Goal: Transaction & Acquisition: Purchase product/service

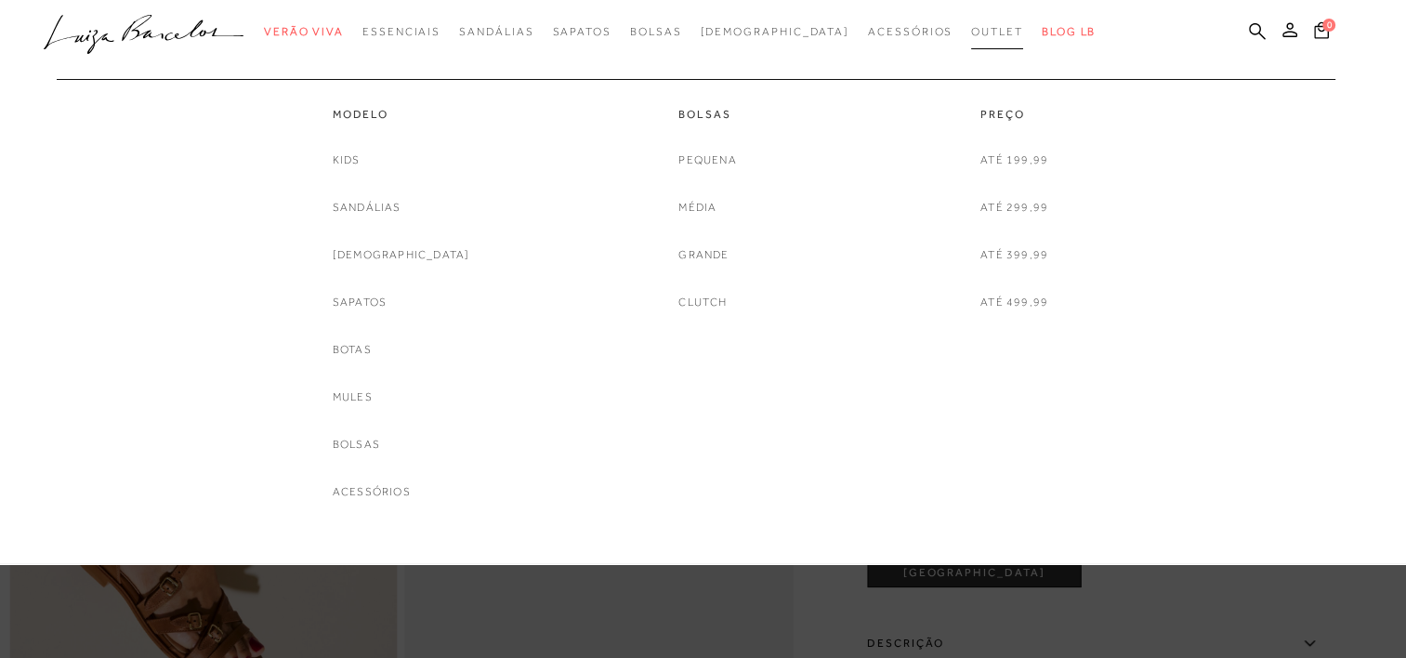
click at [971, 28] on span "Outlet" at bounding box center [997, 31] width 52 height 13
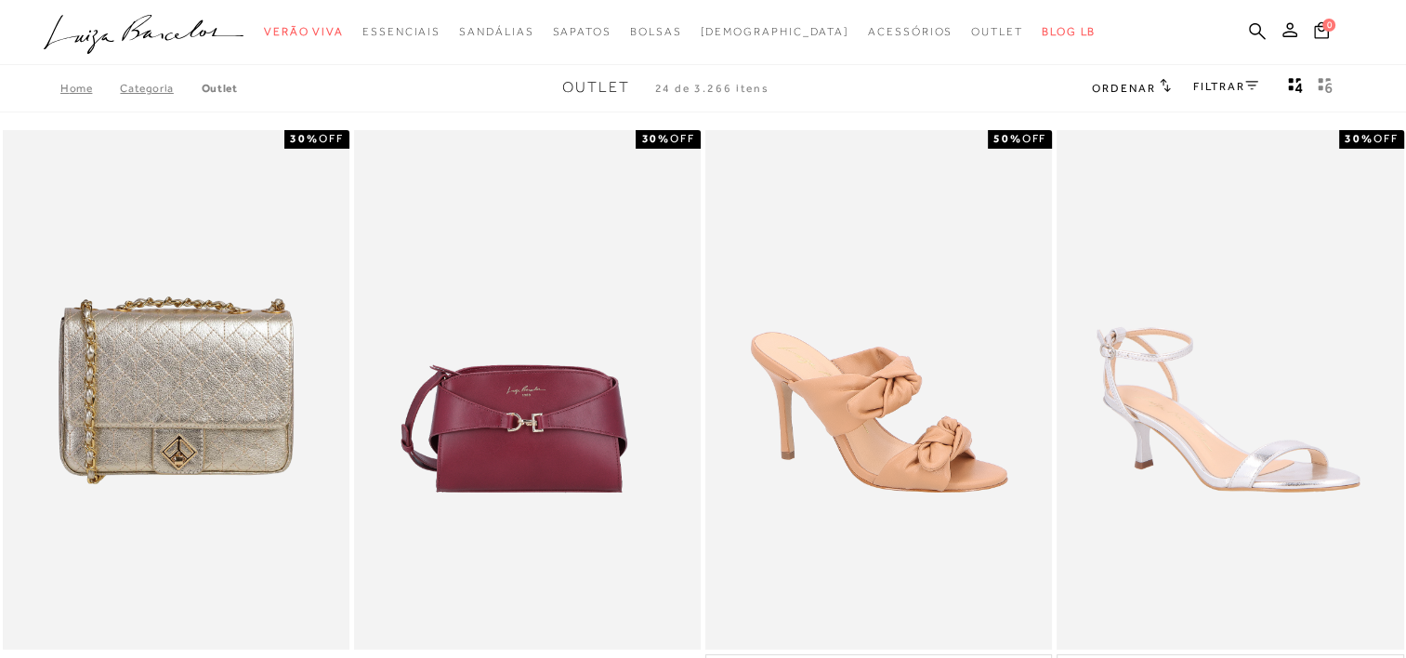
click at [1198, 89] on link "FILTRAR" at bounding box center [1225, 86] width 65 height 13
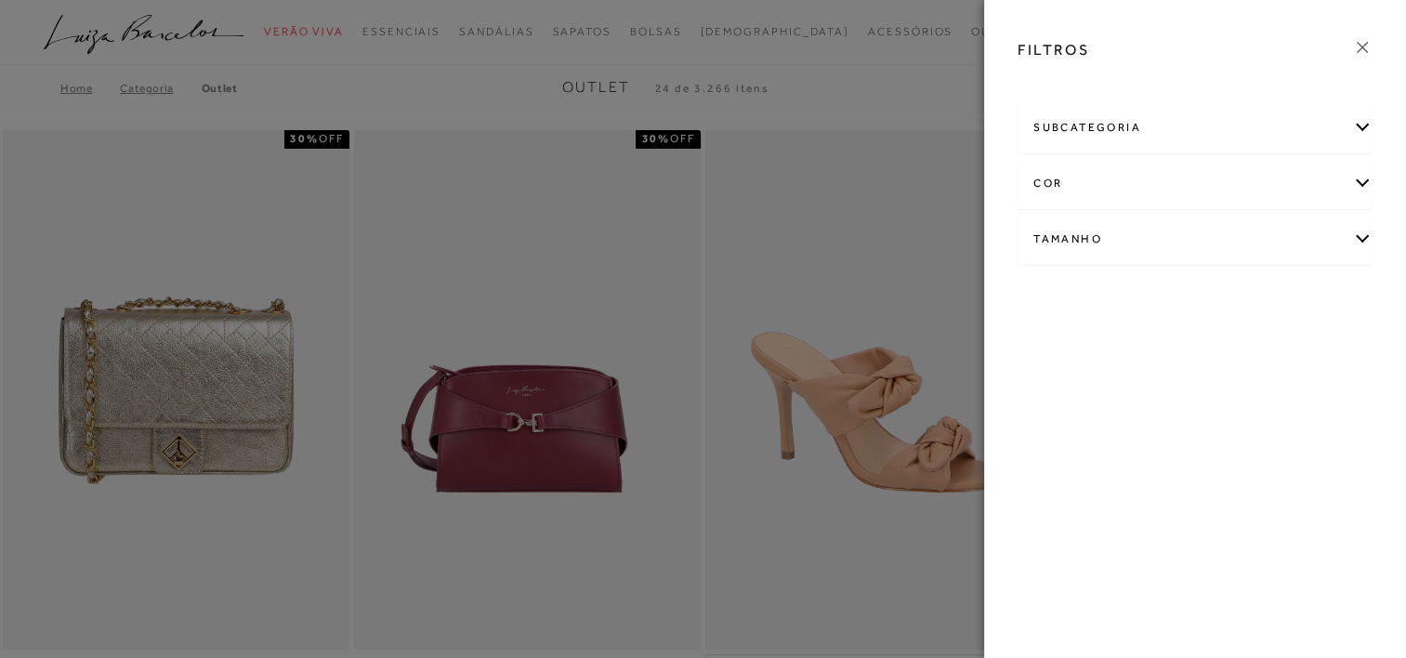
click at [1158, 243] on div "Tamanho" at bounding box center [1195, 239] width 353 height 49
click at [1067, 377] on link "Ver mais..." at bounding box center [1068, 380] width 50 height 14
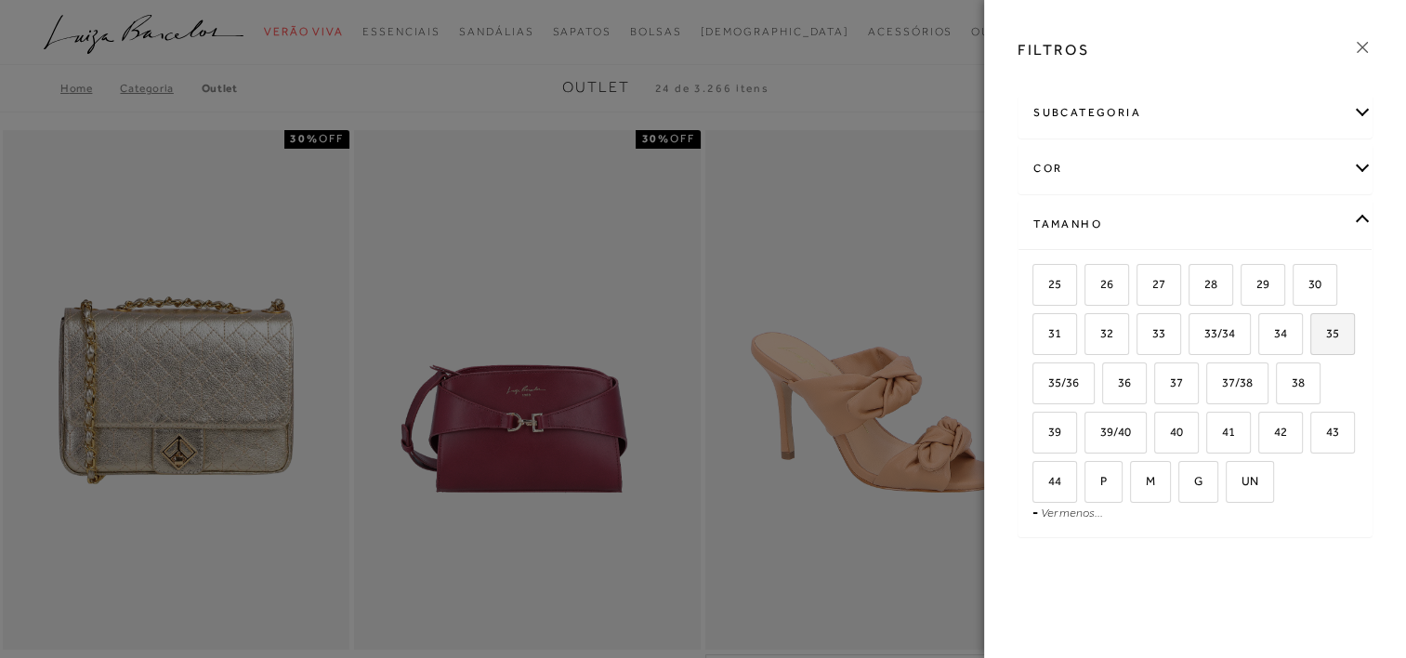
scroll to position [61, 0]
click at [1253, 375] on span "37/38" at bounding box center [1230, 382] width 45 height 14
click at [1222, 376] on input "37/38" at bounding box center [1212, 385] width 19 height 19
checkbox input "true"
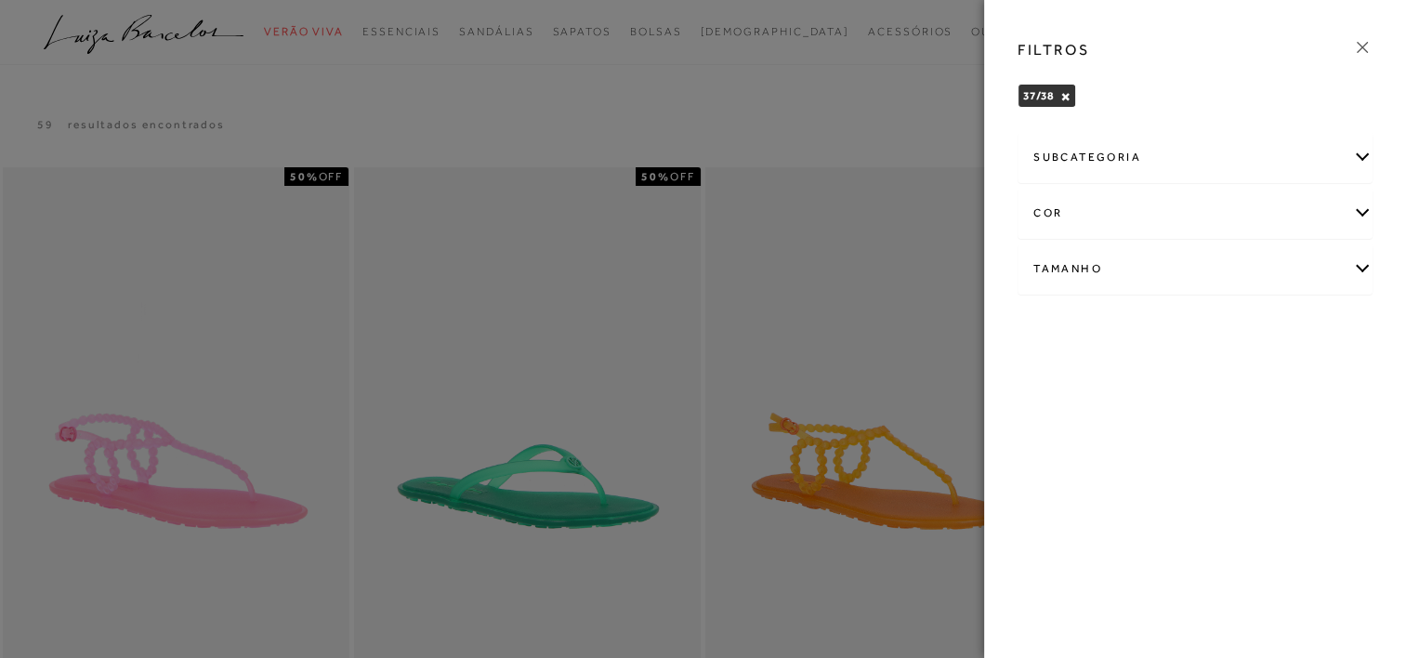
click at [1370, 52] on icon at bounding box center [1362, 47] width 20 height 20
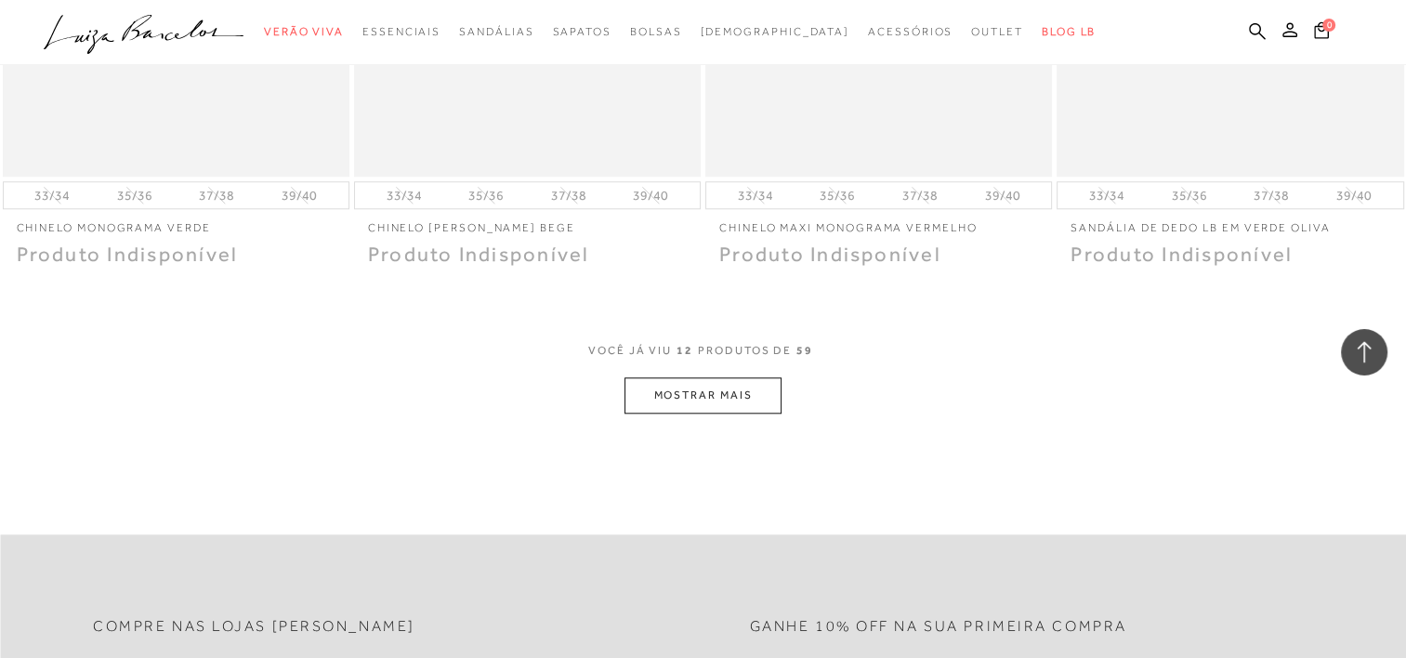
scroll to position [1859, 0]
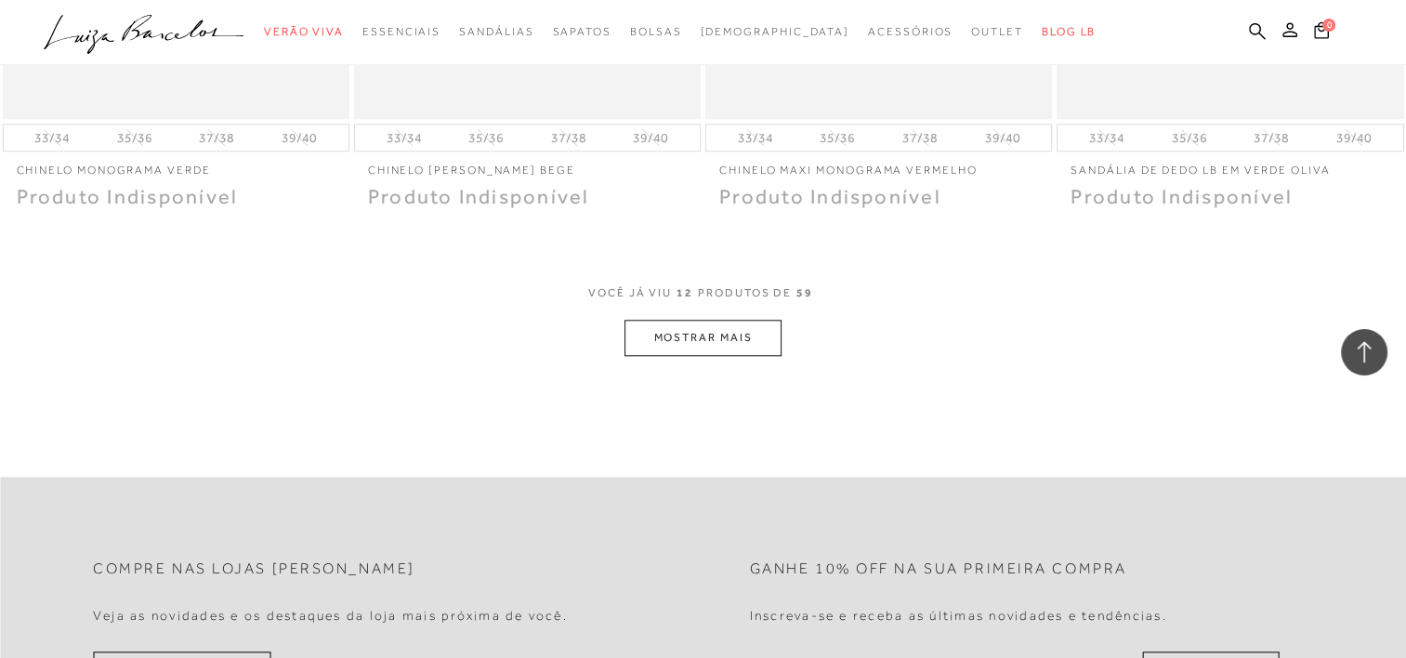
click at [755, 338] on button "MOSTRAR MAIS" at bounding box center [703, 338] width 156 height 36
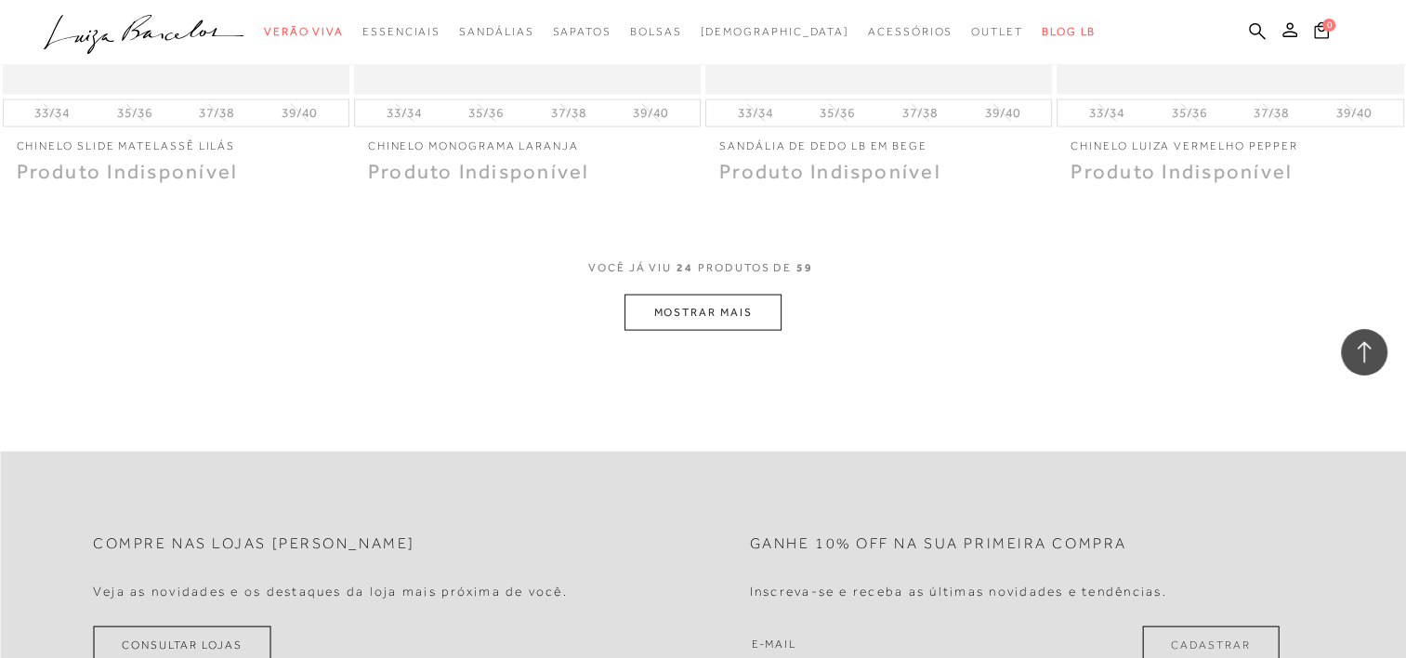
scroll to position [3810, 0]
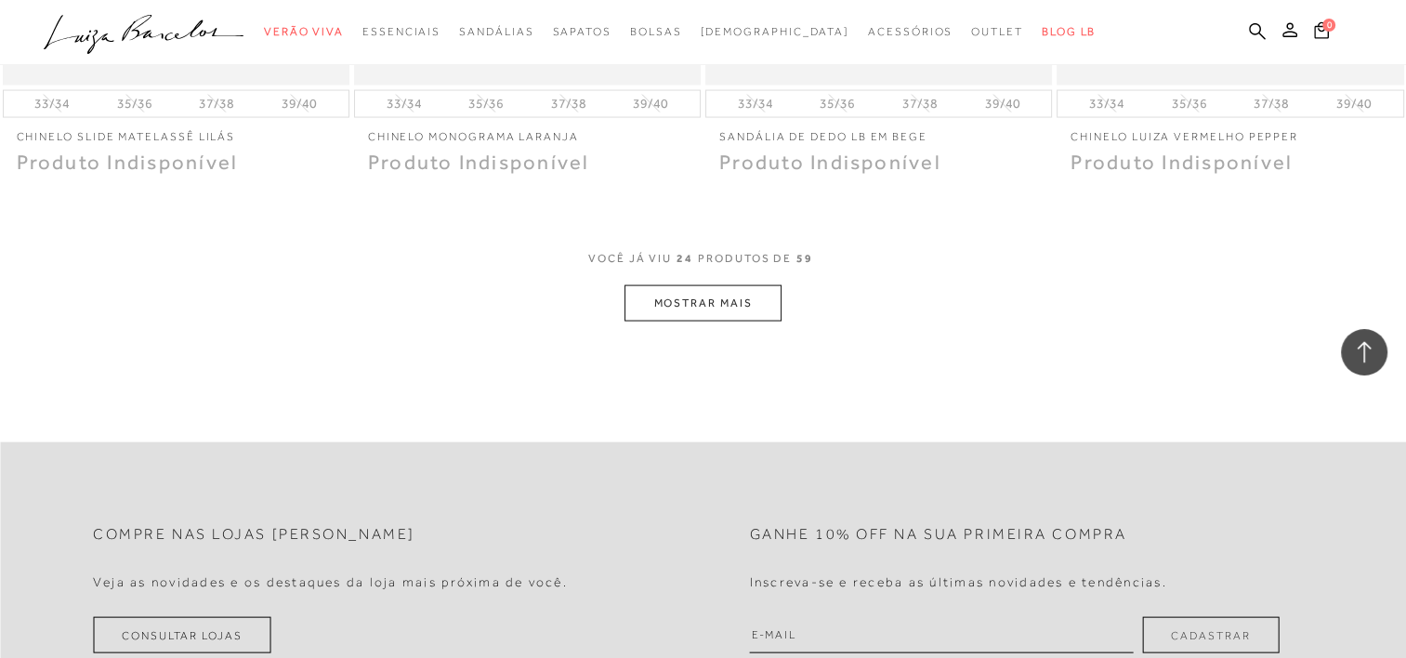
click at [743, 304] on button "MOSTRAR MAIS" at bounding box center [703, 303] width 156 height 36
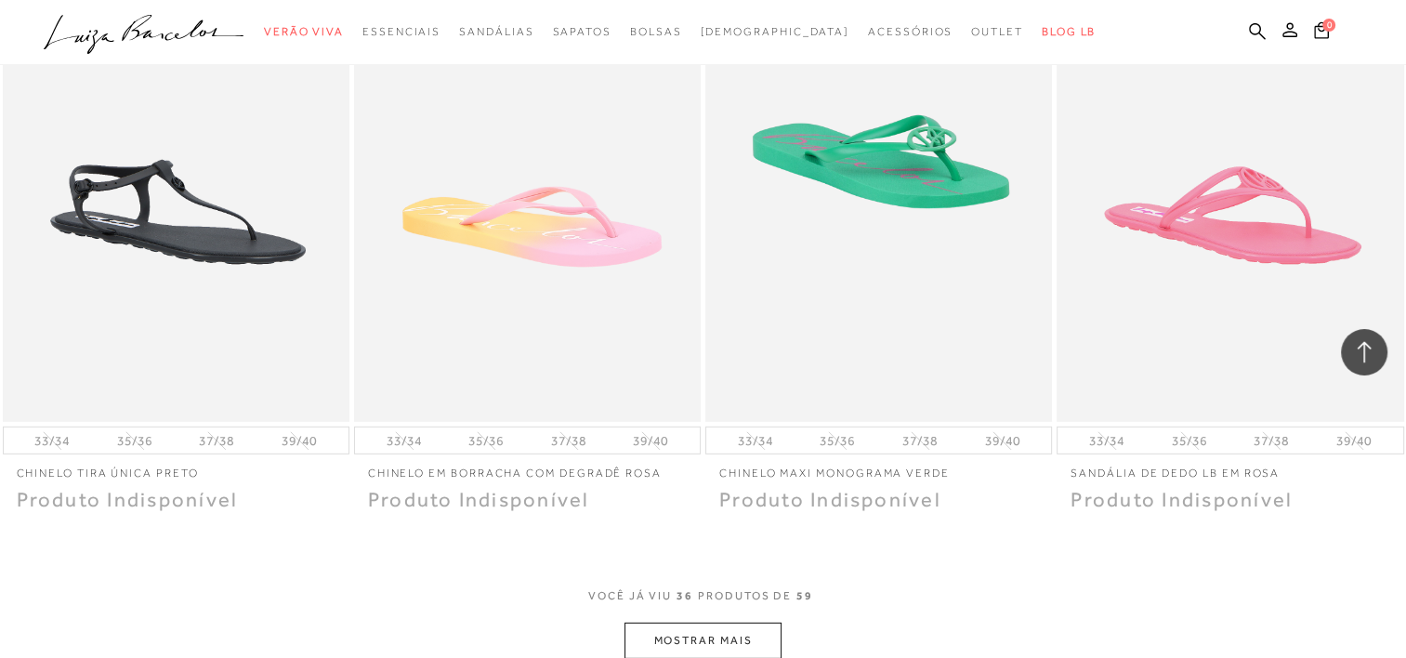
scroll to position [5814, 0]
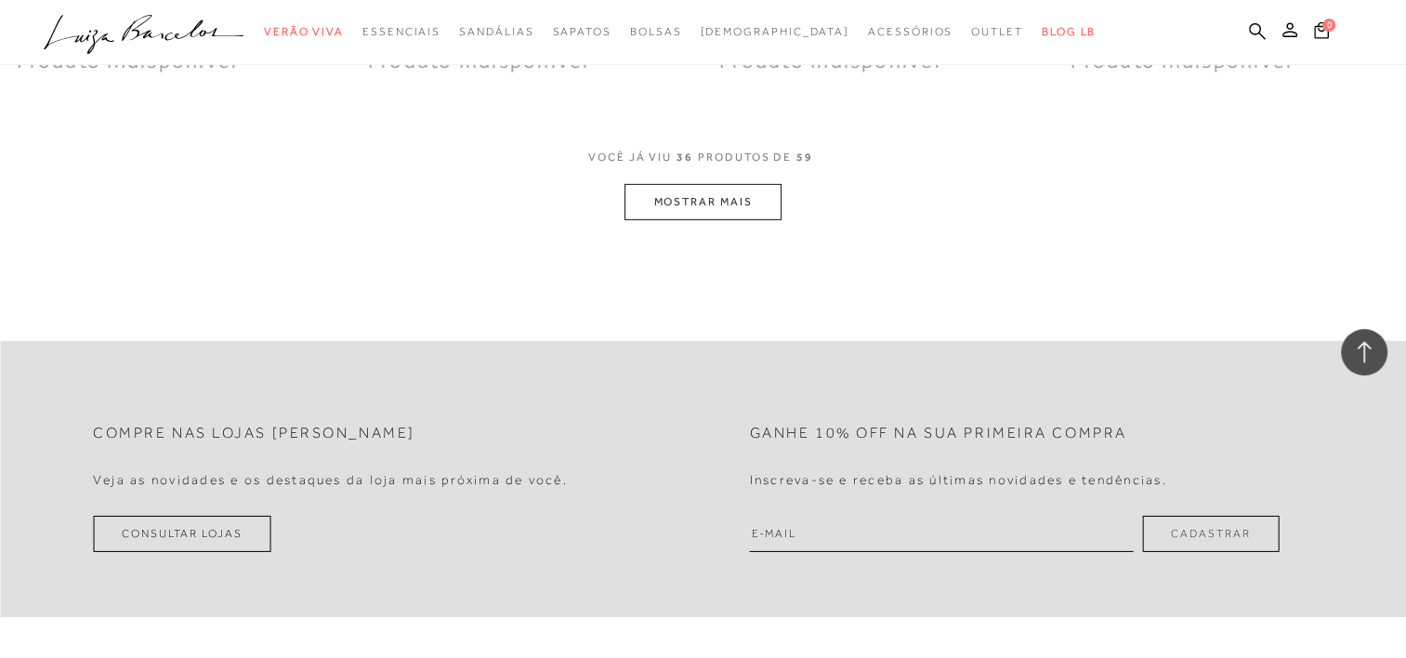
click at [714, 184] on button "MOSTRAR MAIS" at bounding box center [703, 202] width 156 height 36
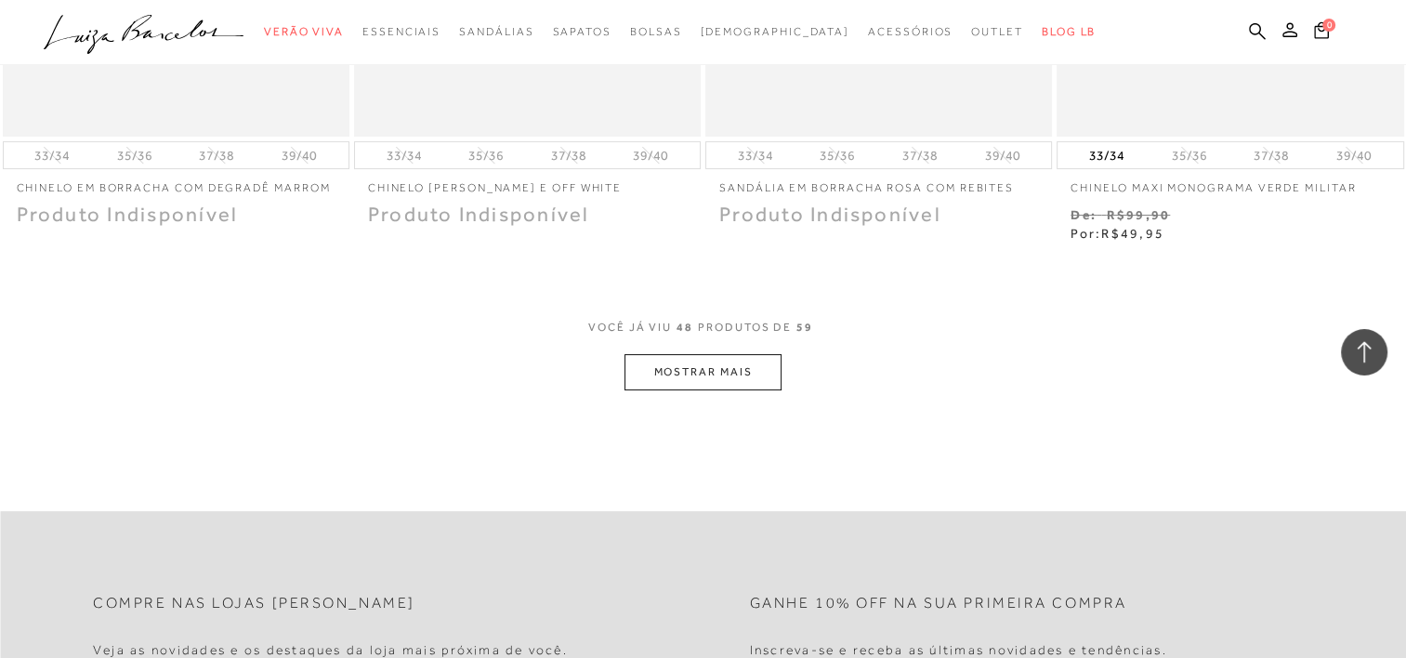
scroll to position [7394, 0]
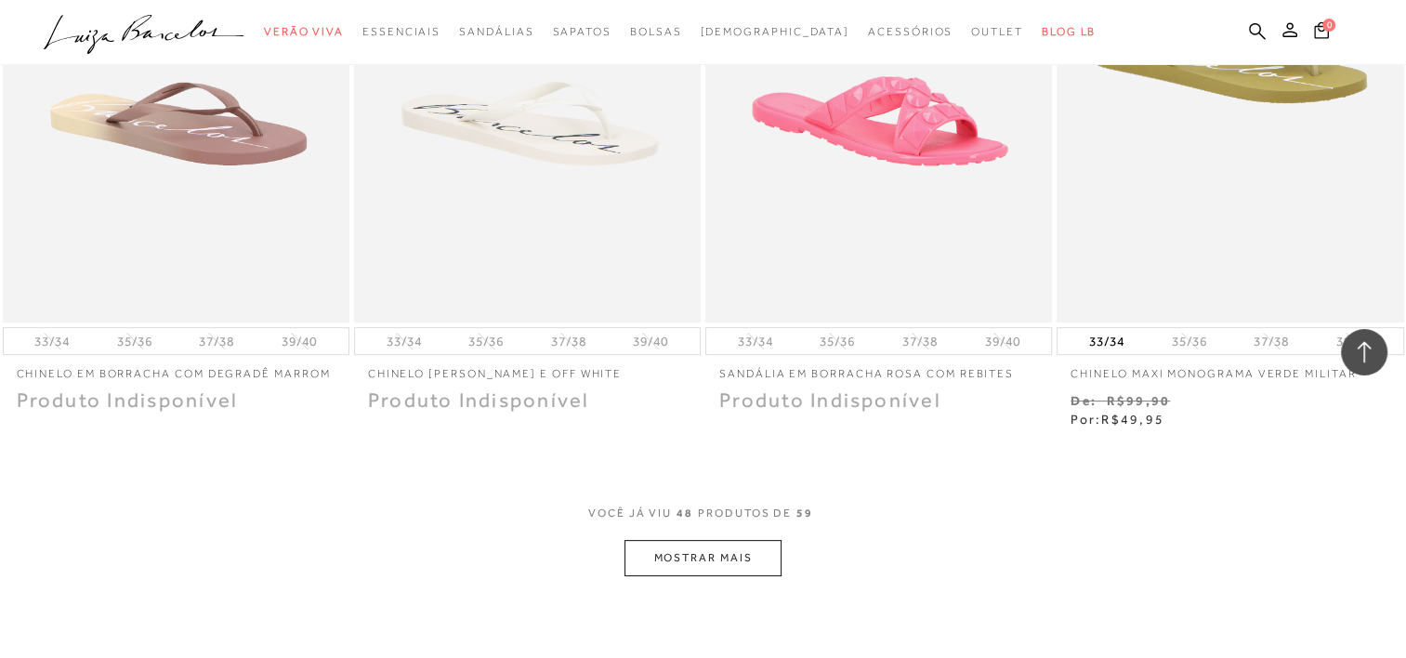
click at [715, 557] on button "MOSTRAR MAIS" at bounding box center [703, 558] width 156 height 36
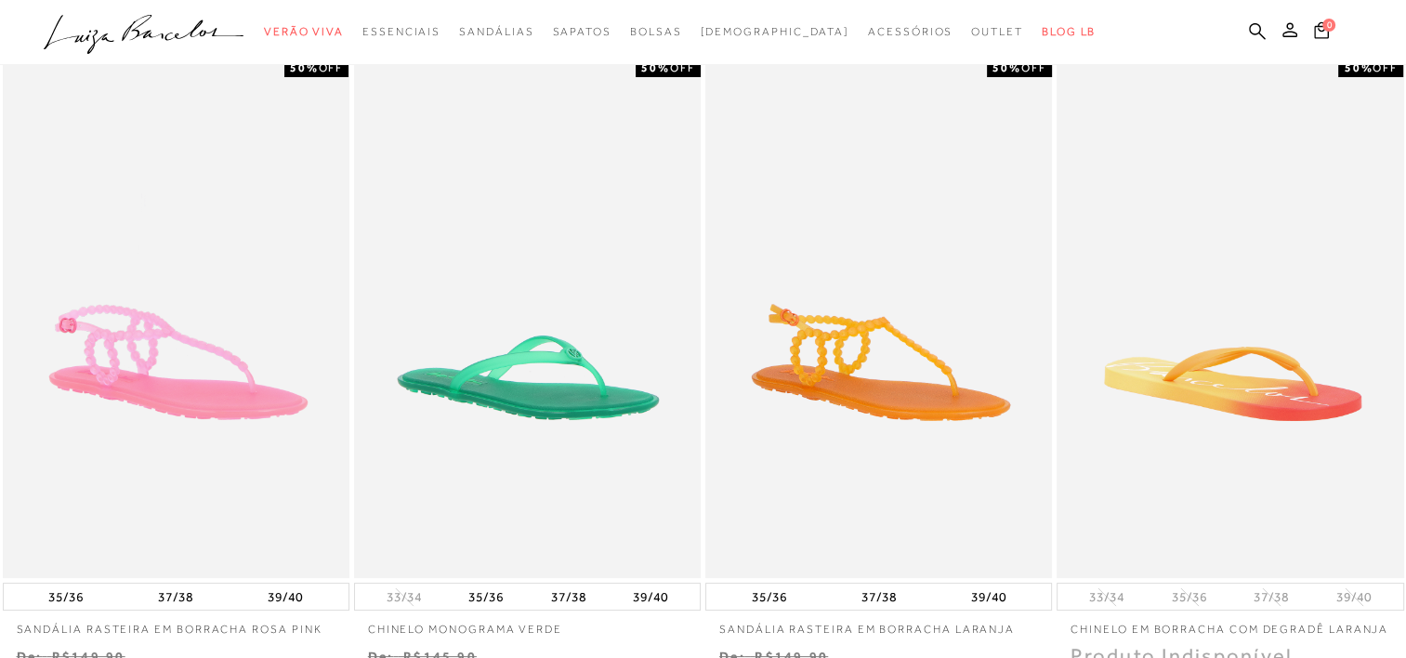
scroll to position [0, 0]
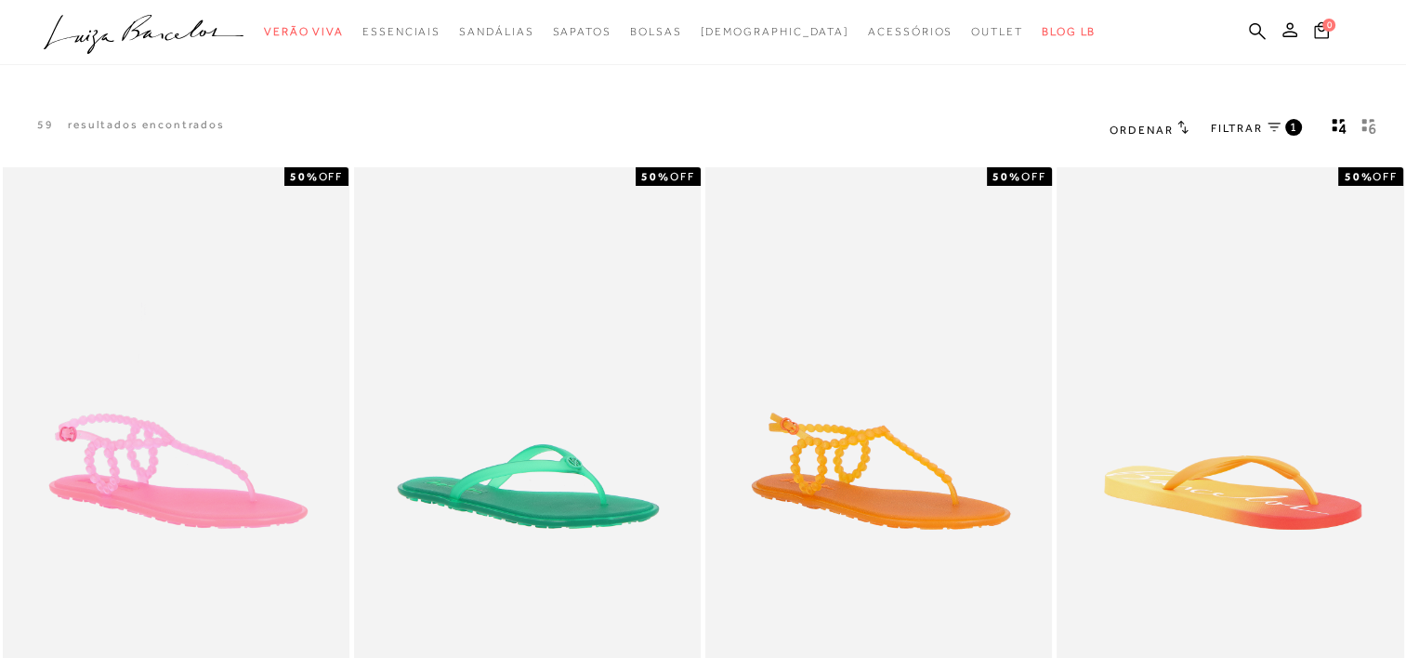
click at [1260, 125] on span "FILTRAR" at bounding box center [1237, 129] width 52 height 16
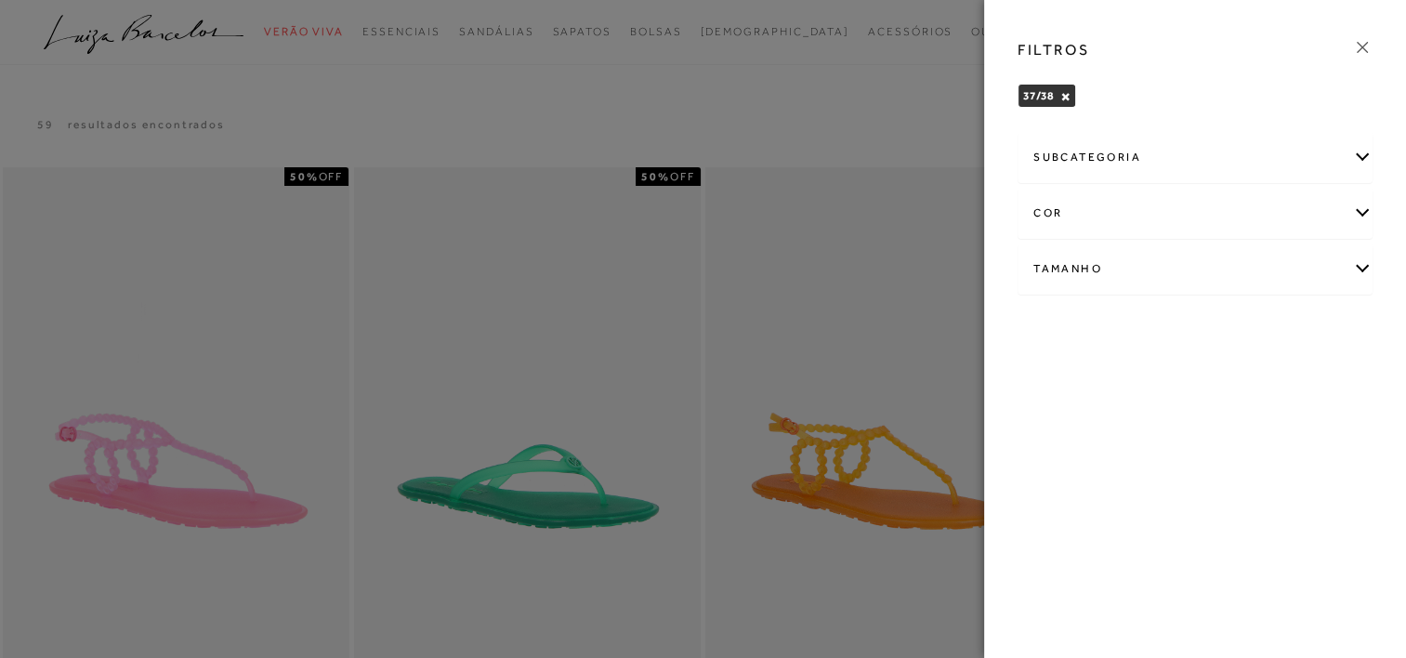
click at [1212, 276] on div "Tamanho" at bounding box center [1195, 268] width 353 height 49
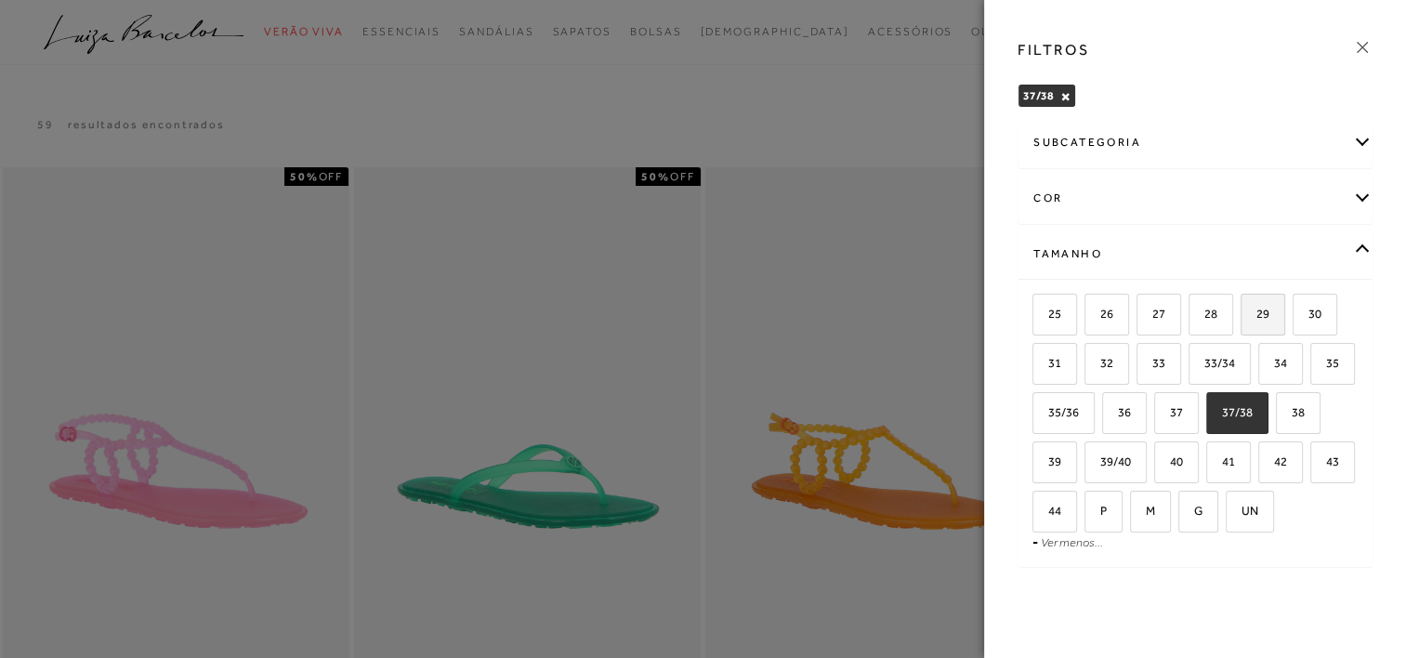
scroll to position [60, 0]
click at [1268, 393] on label "37/38" at bounding box center [1237, 413] width 60 height 40
click at [1222, 406] on input "37/38" at bounding box center [1212, 415] width 19 height 19
checkbox input "false"
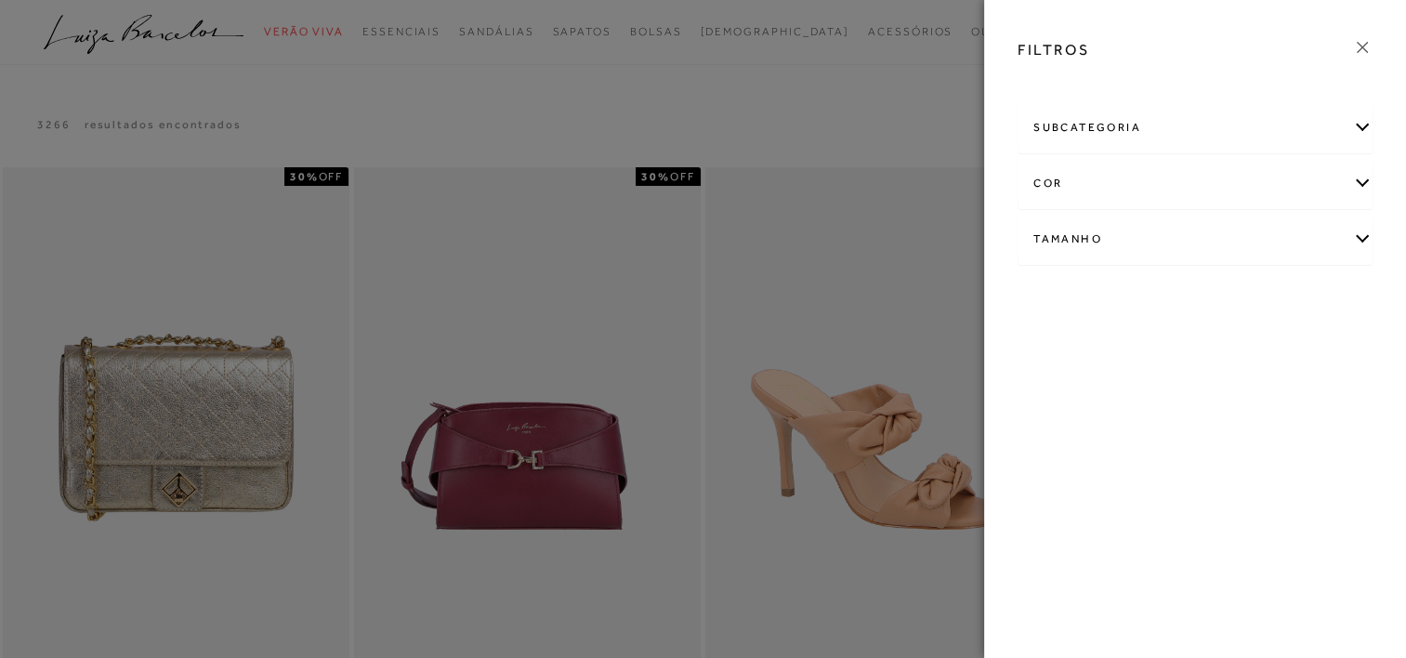
click at [1363, 46] on icon at bounding box center [1362, 47] width 11 height 11
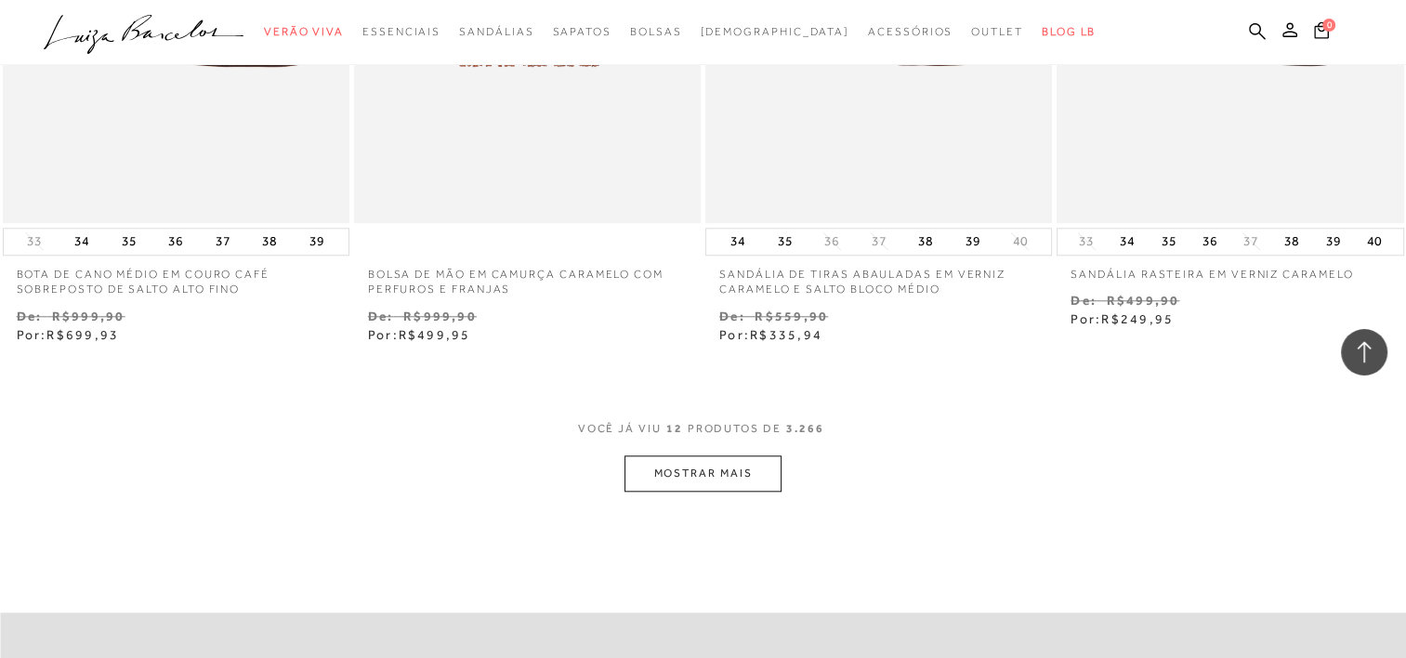
scroll to position [1859, 0]
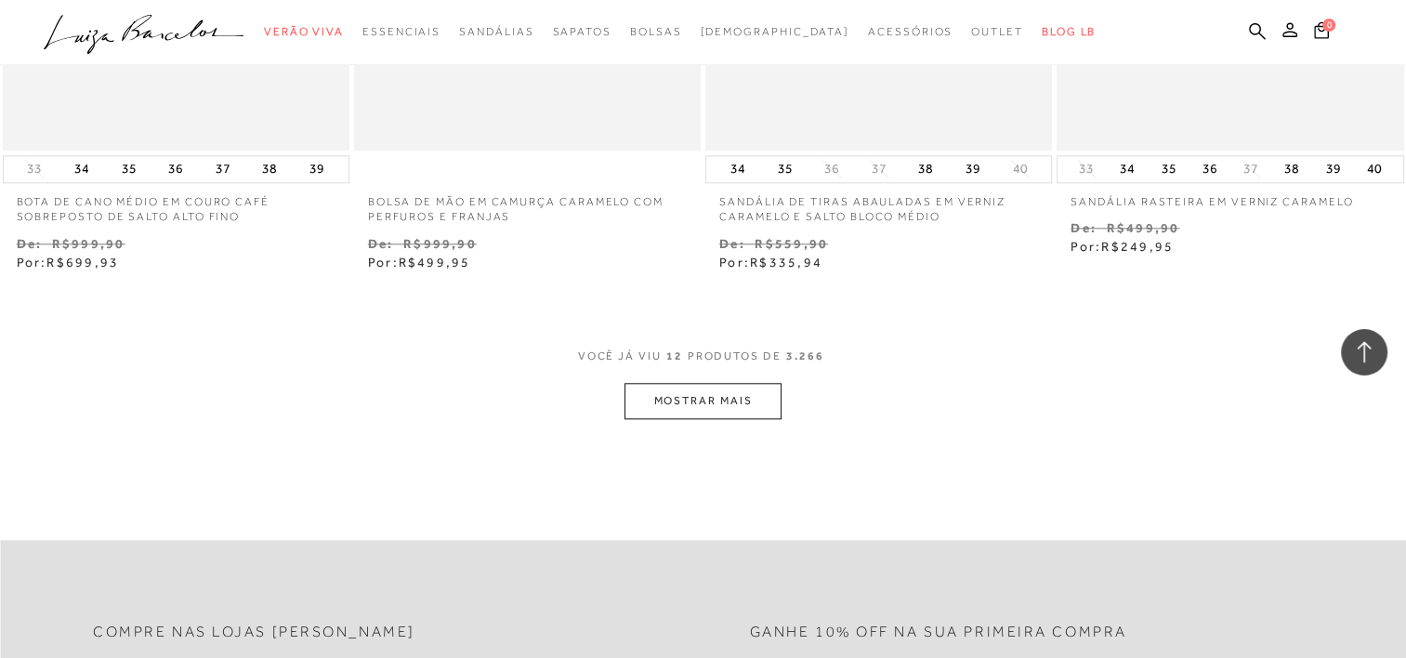
click at [747, 416] on button "MOSTRAR MAIS" at bounding box center [703, 401] width 156 height 36
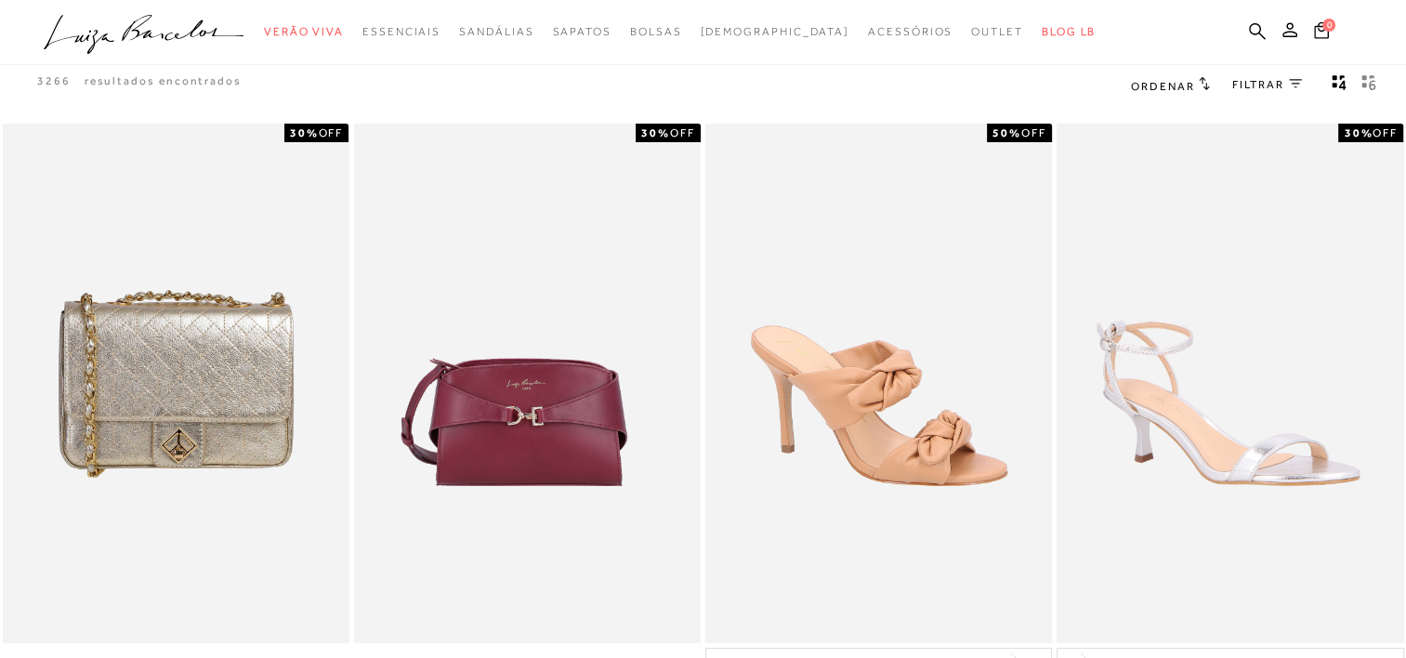
scroll to position [0, 0]
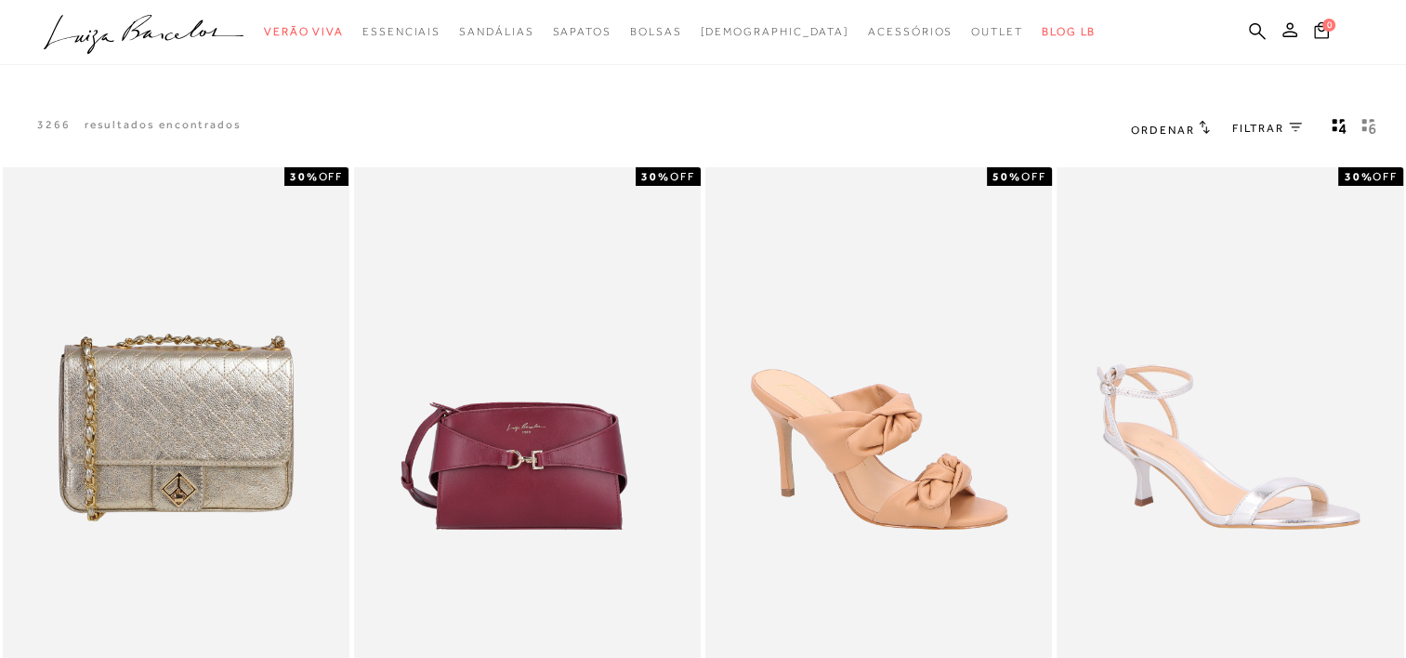
click at [1186, 129] on span "Ordenar" at bounding box center [1162, 130] width 63 height 13
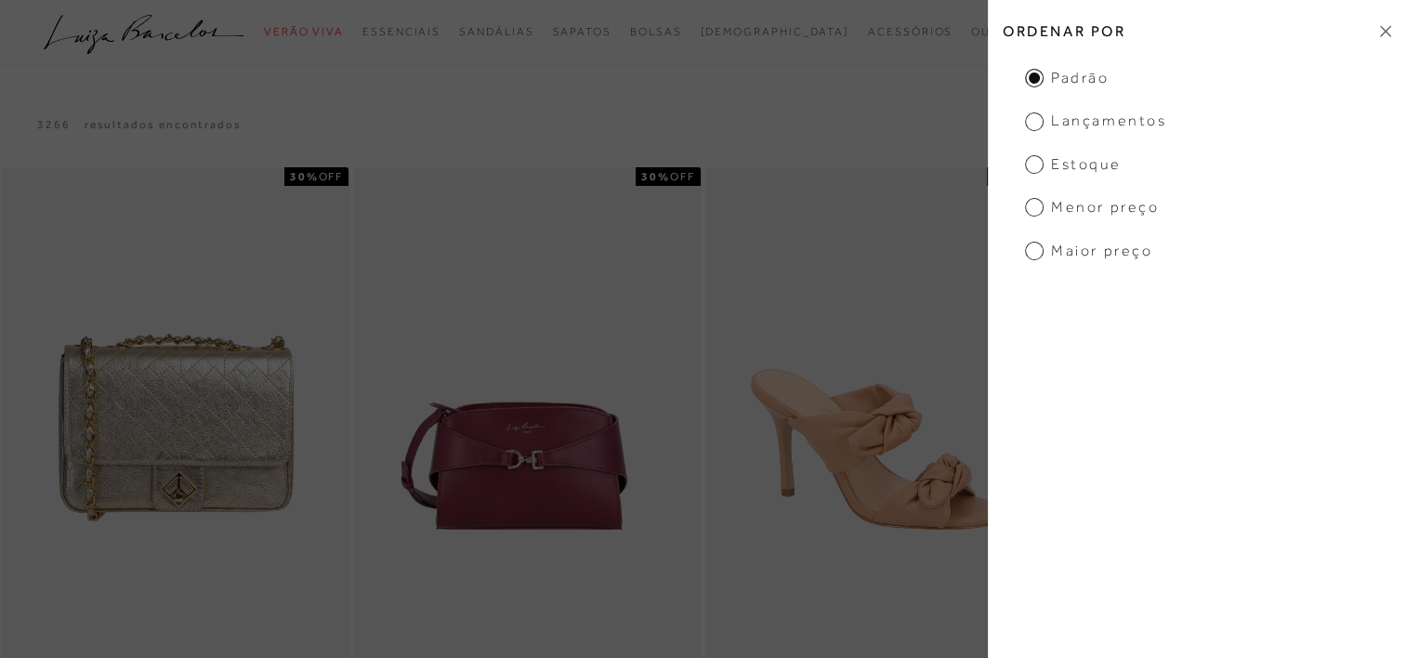
click at [1087, 209] on span "Menor Preço" at bounding box center [1092, 207] width 134 height 20
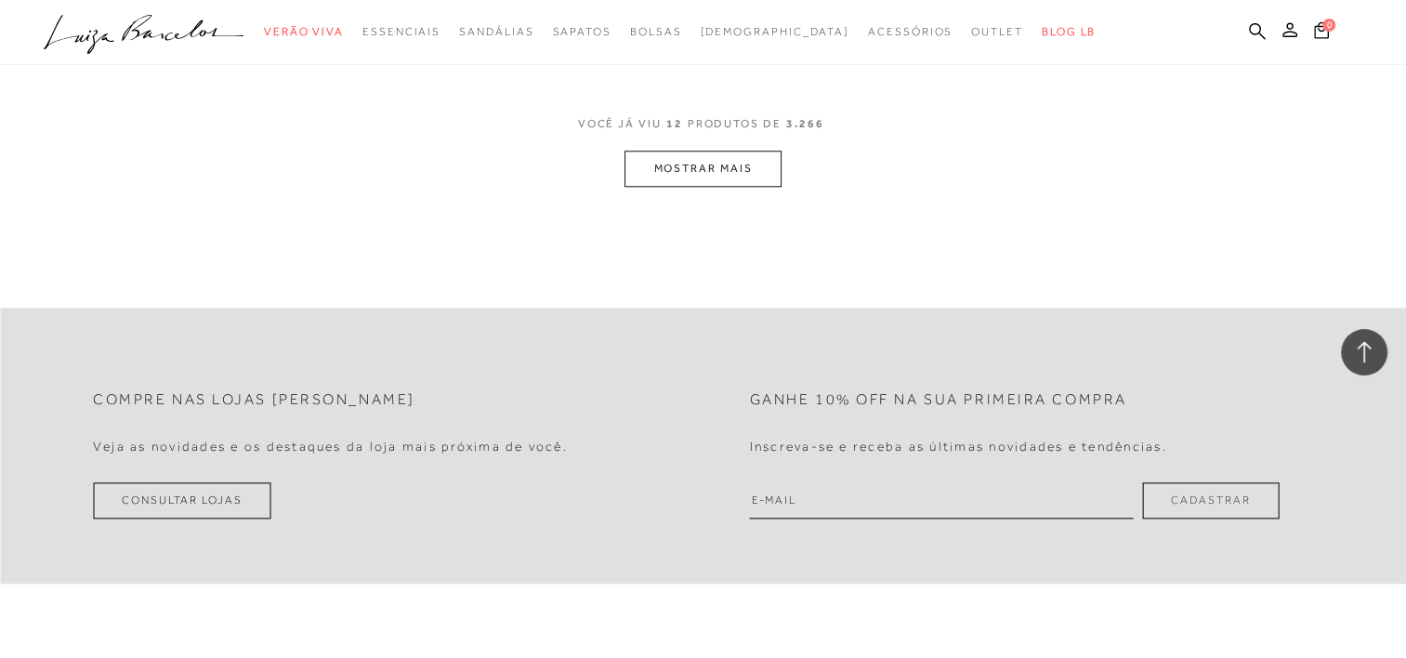
scroll to position [1859, 0]
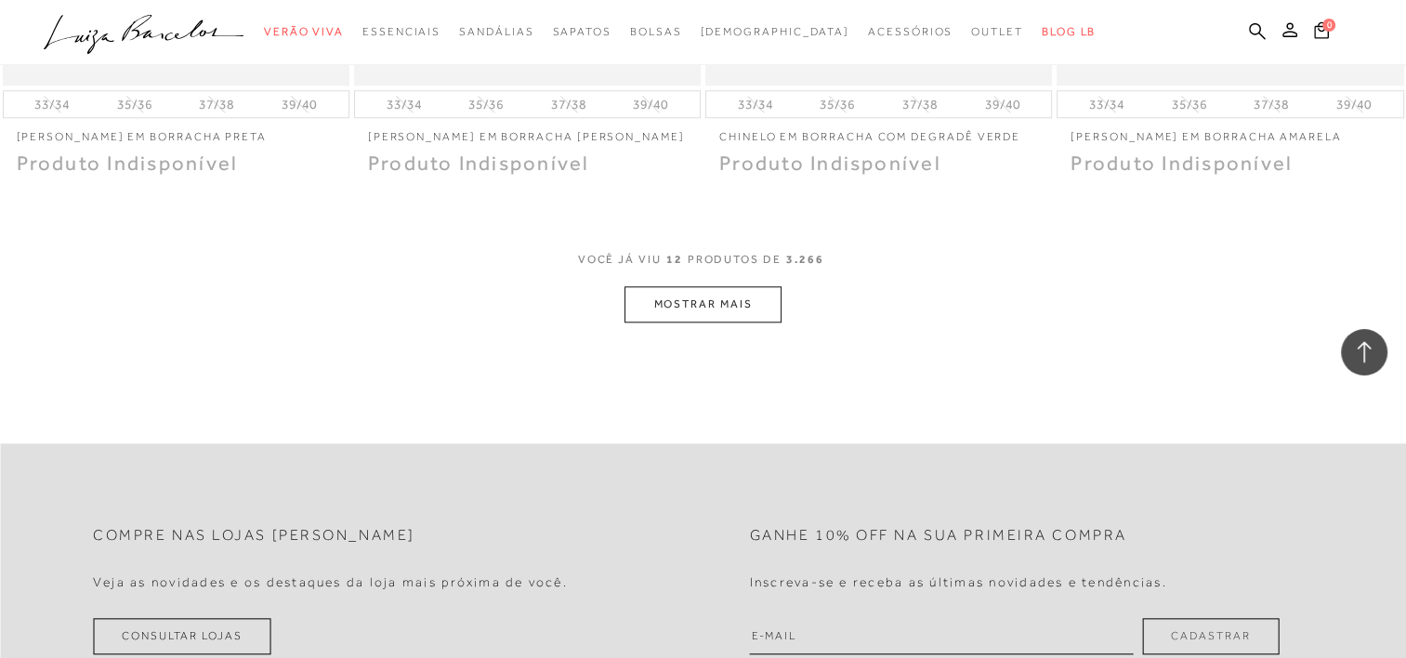
click at [758, 302] on button "MOSTRAR MAIS" at bounding box center [703, 304] width 156 height 36
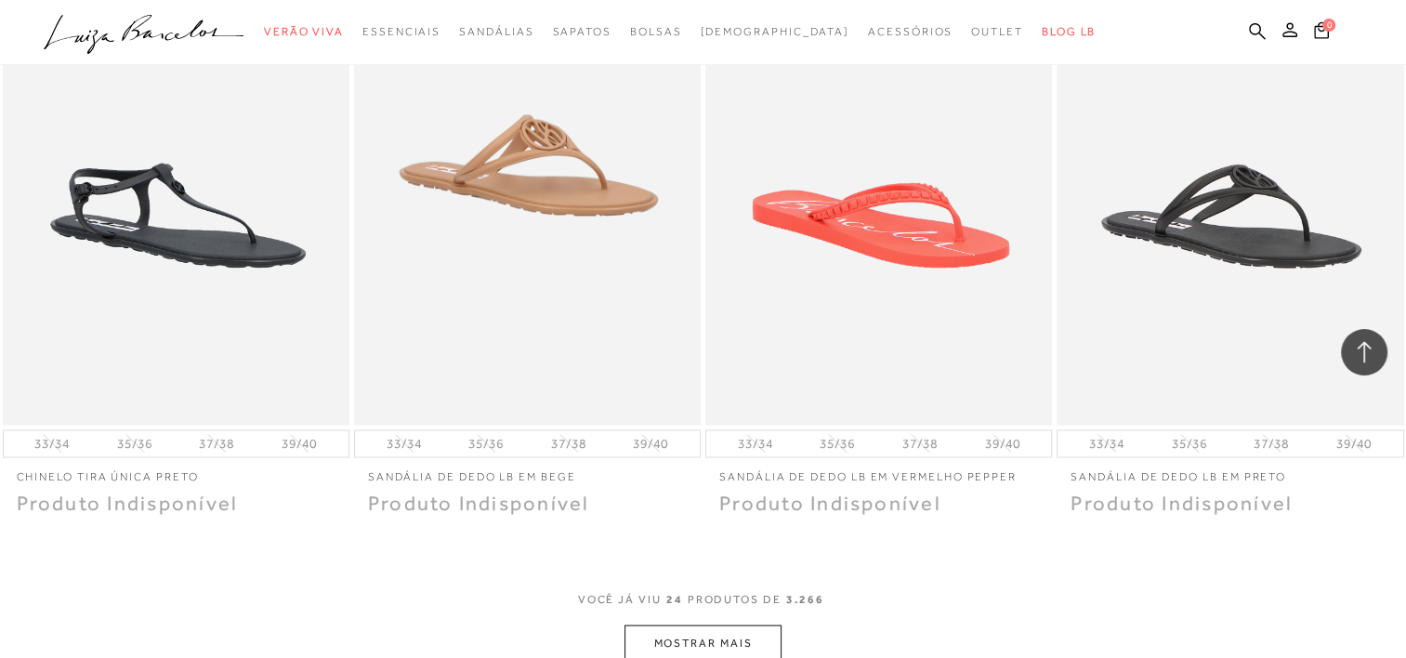
scroll to position [3717, 0]
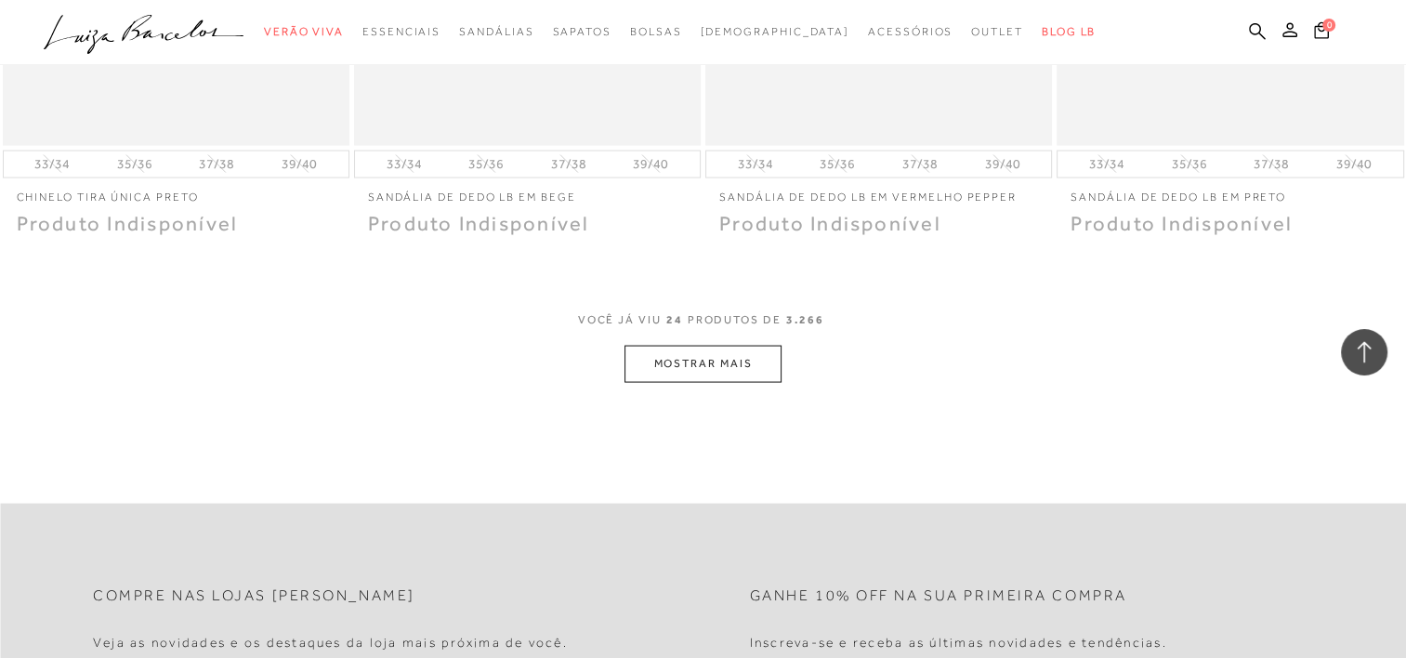
click at [748, 348] on button "MOSTRAR MAIS" at bounding box center [703, 364] width 156 height 36
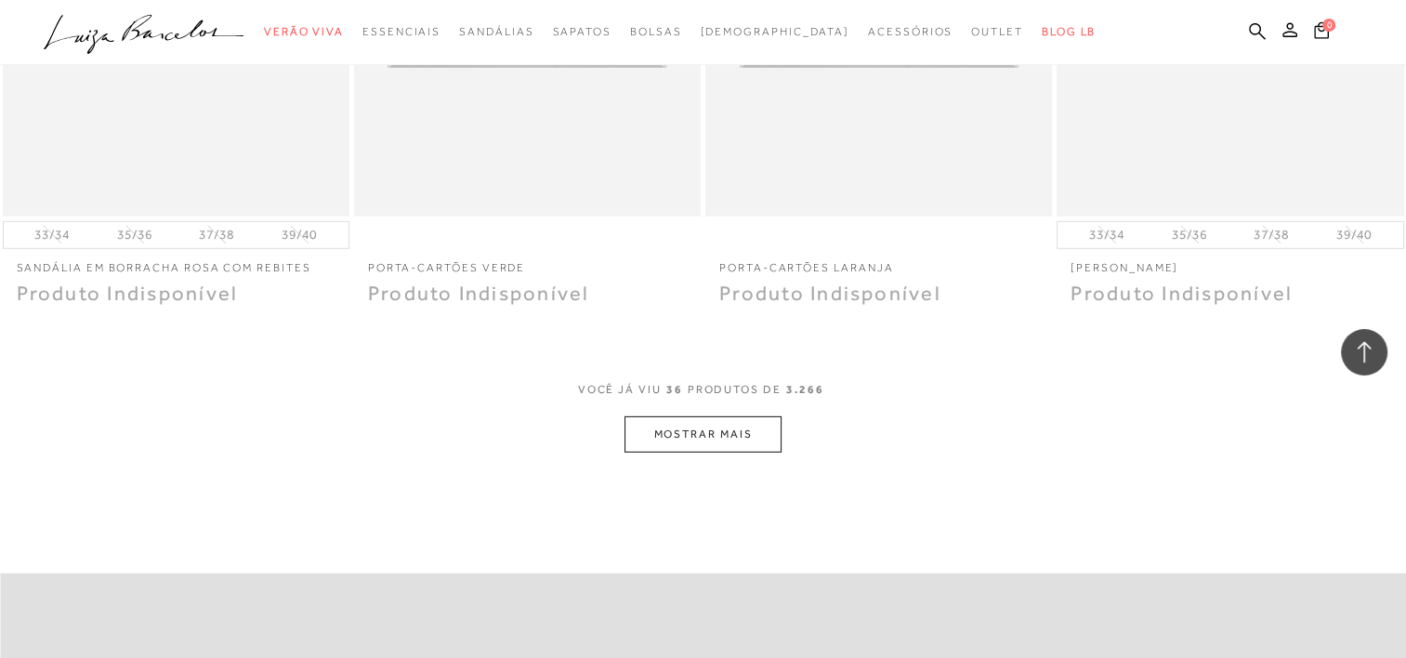
scroll to position [5721, 0]
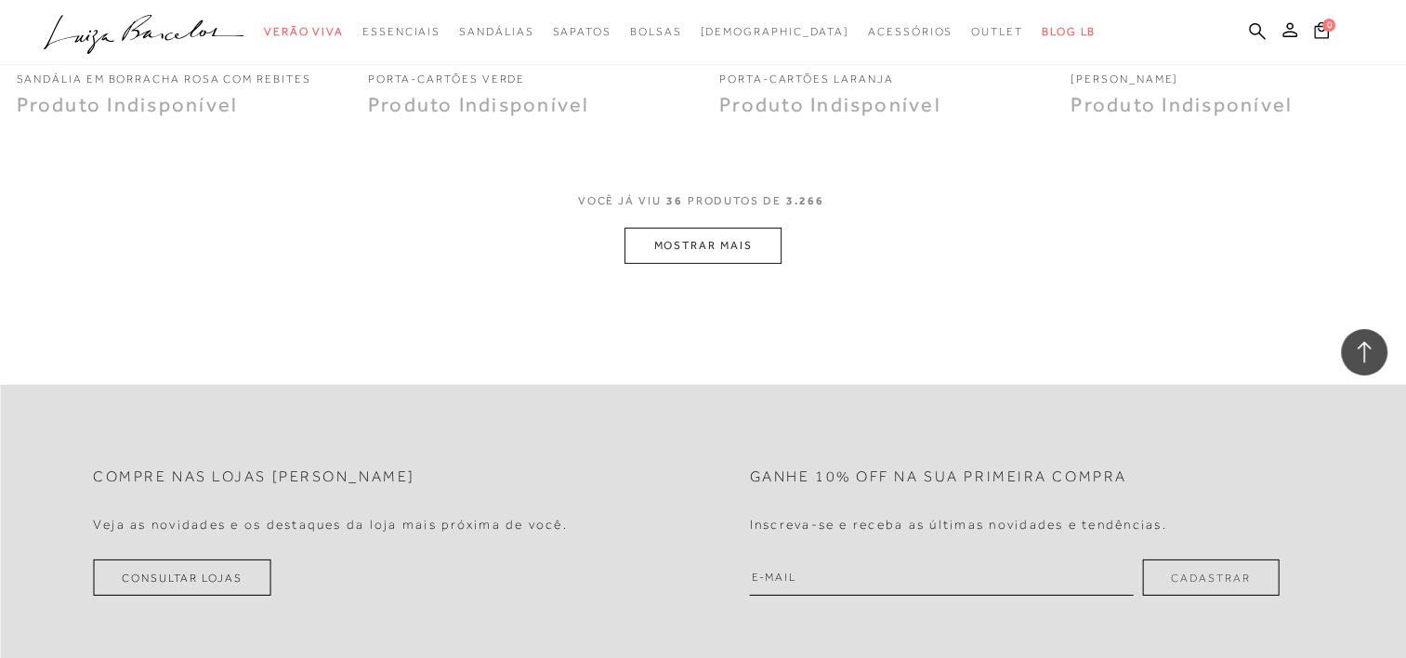
click at [673, 251] on button "MOSTRAR MAIS" at bounding box center [703, 246] width 156 height 36
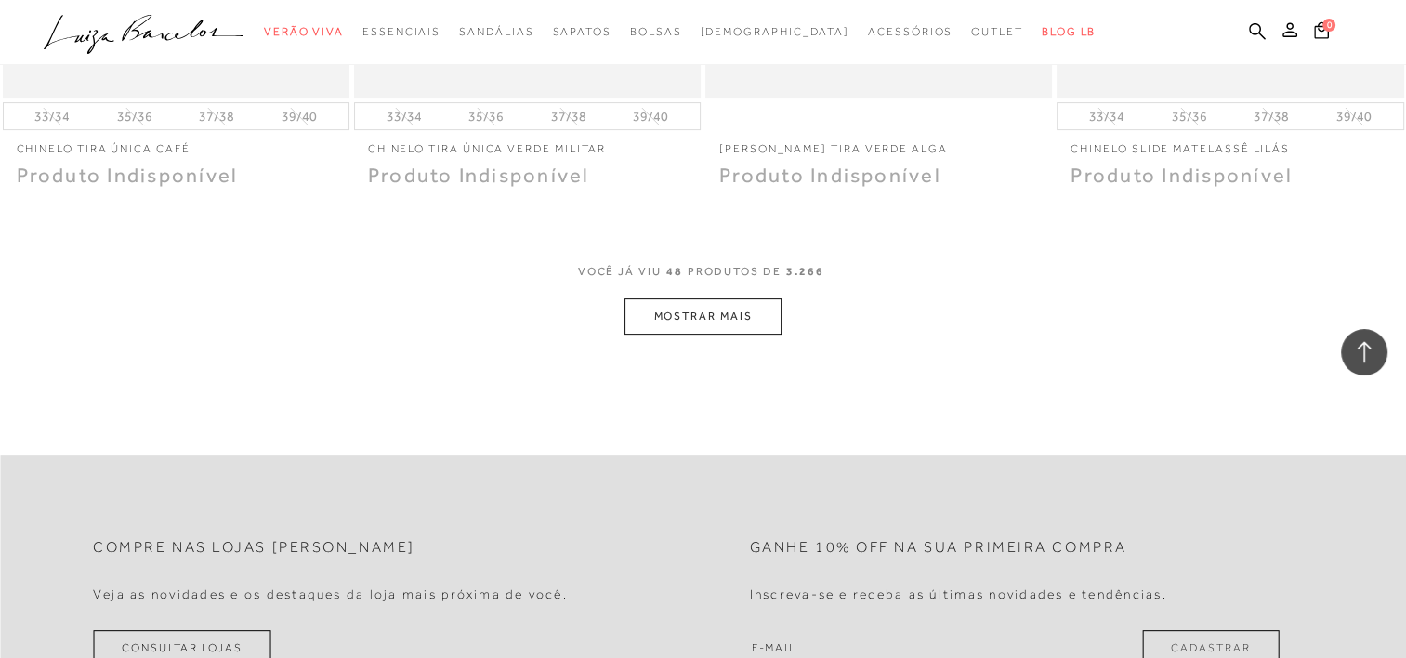
scroll to position [7585, 0]
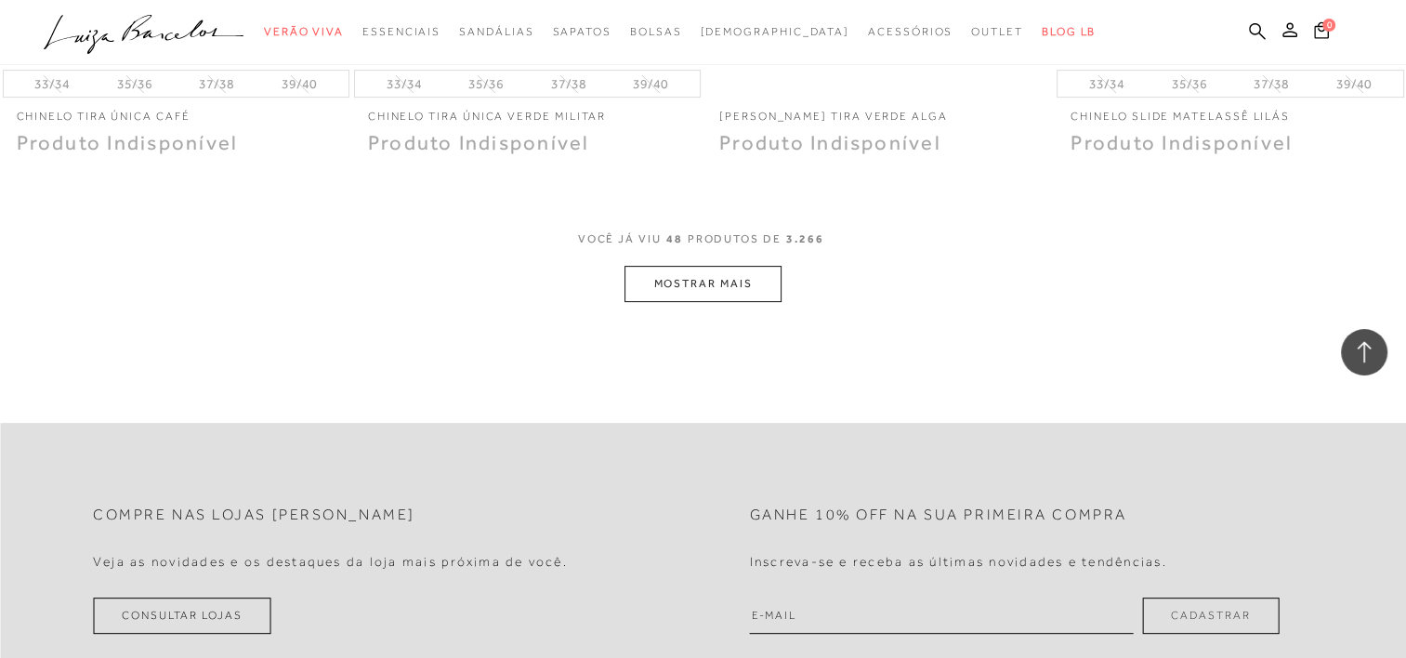
click at [696, 282] on button "MOSTRAR MAIS" at bounding box center [703, 284] width 156 height 36
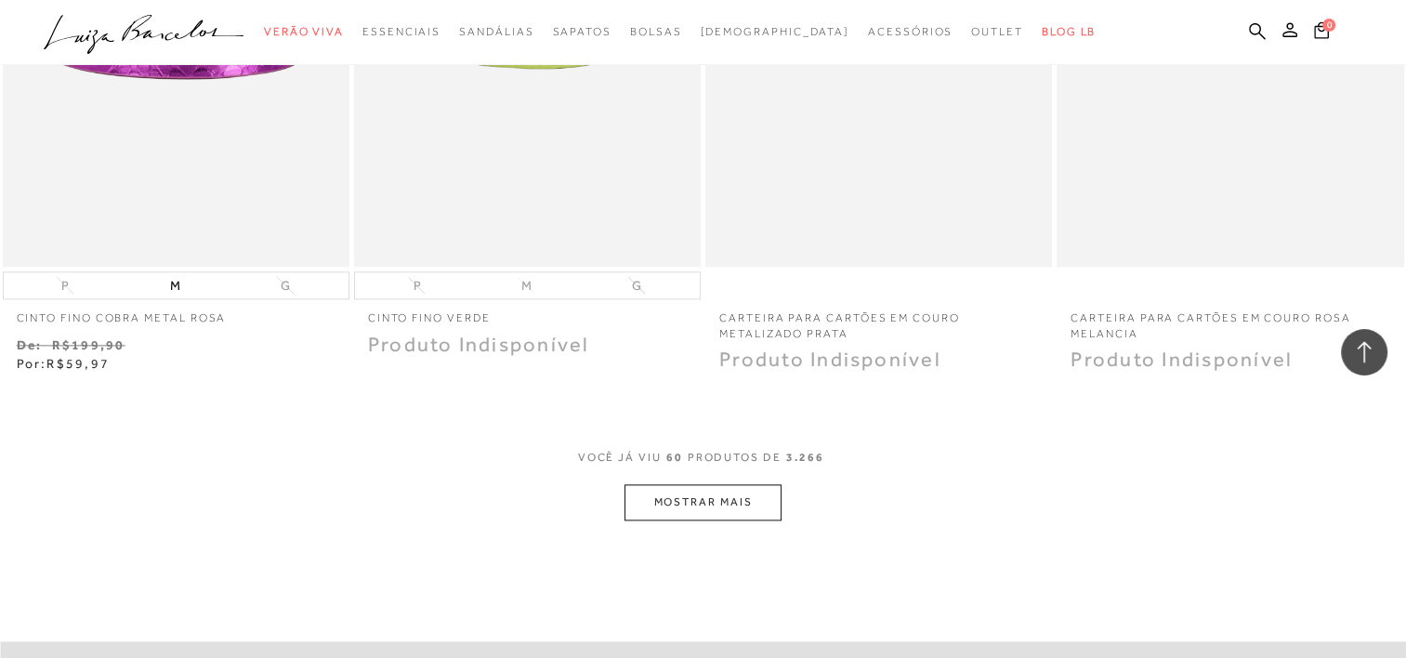
scroll to position [9537, 0]
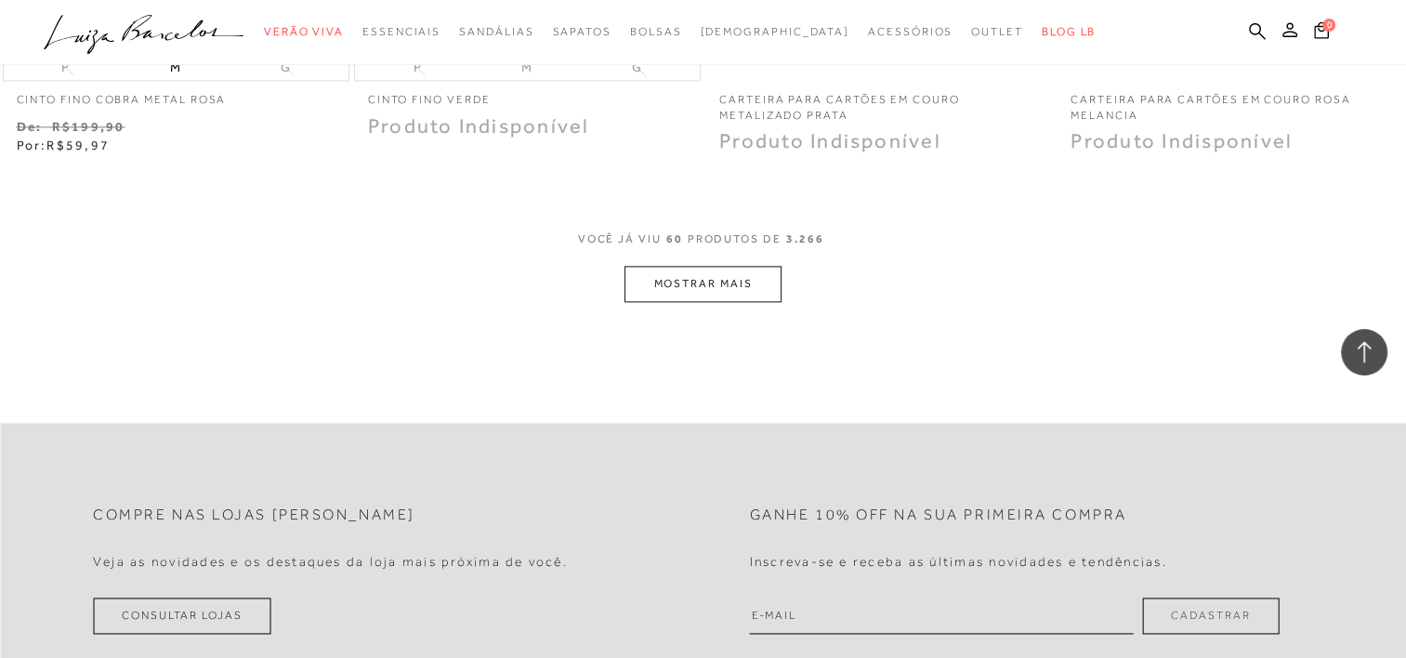
click at [696, 282] on button "MOSTRAR MAIS" at bounding box center [703, 284] width 156 height 36
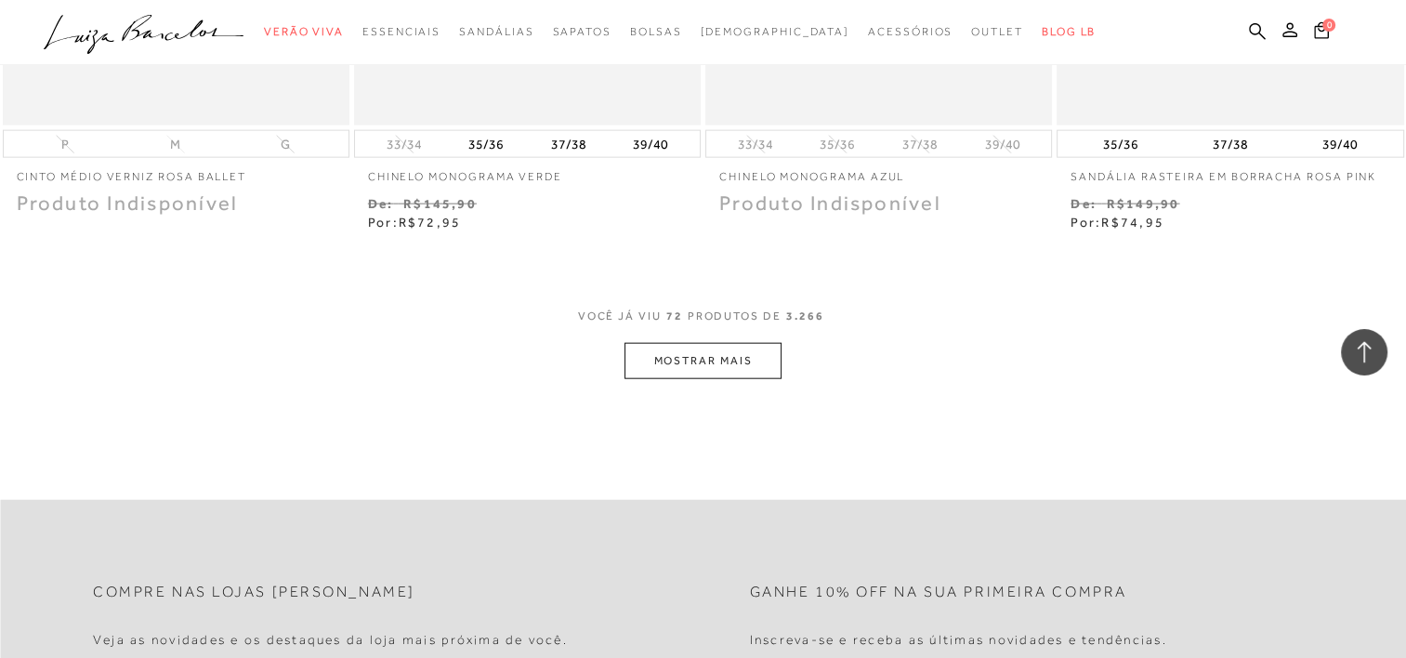
scroll to position [11396, 0]
click at [706, 342] on button "MOSTRAR MAIS" at bounding box center [703, 359] width 156 height 36
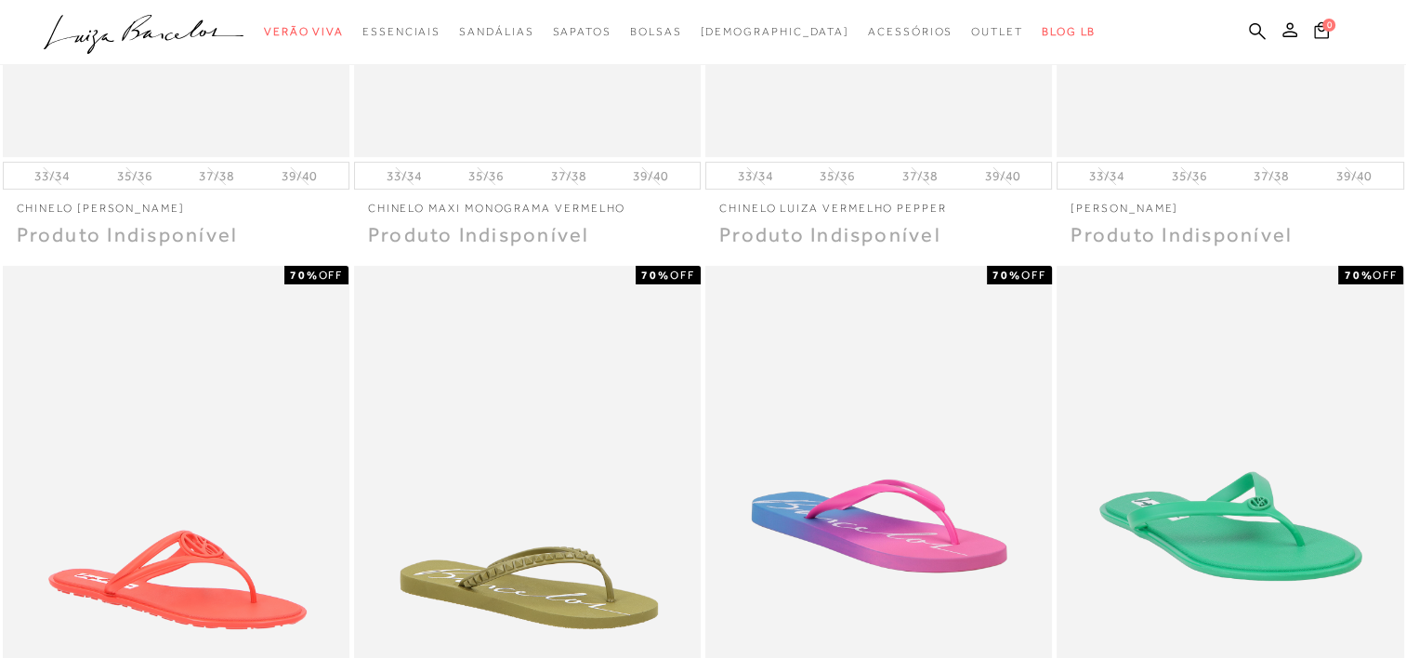
scroll to position [0, 0]
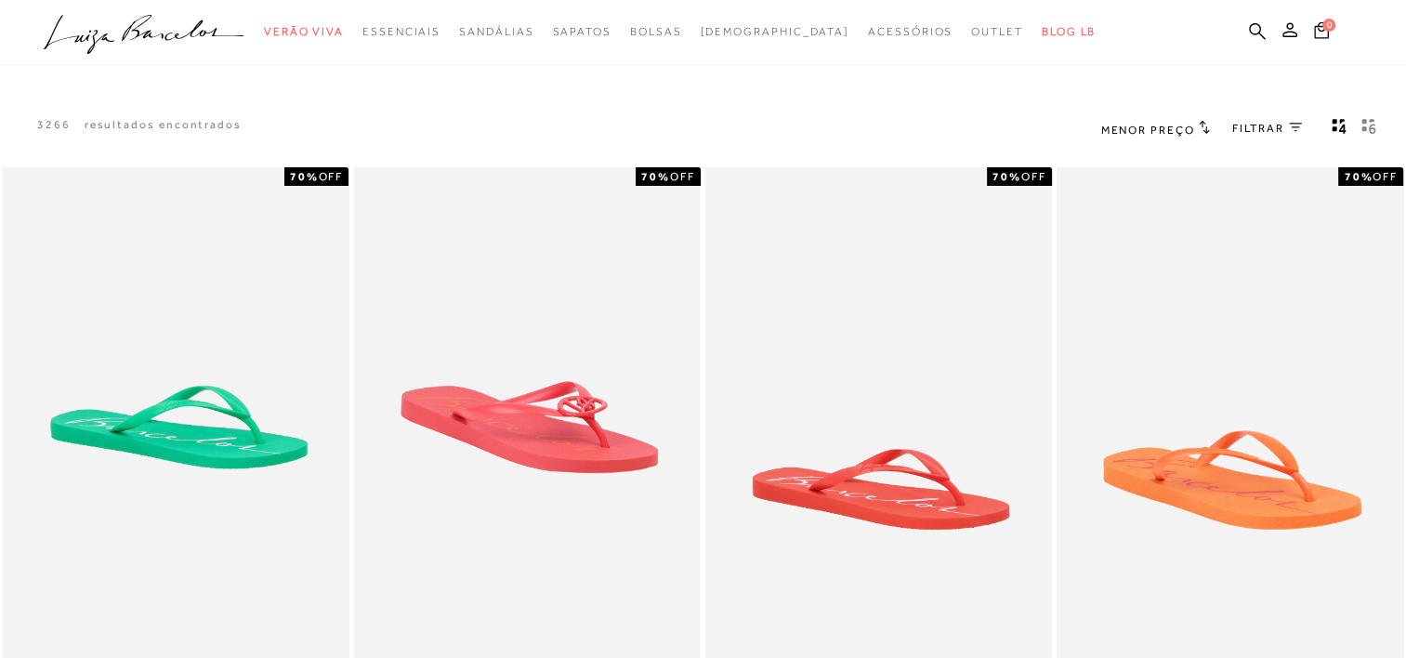
click at [1251, 132] on span "FILTRAR" at bounding box center [1258, 129] width 52 height 16
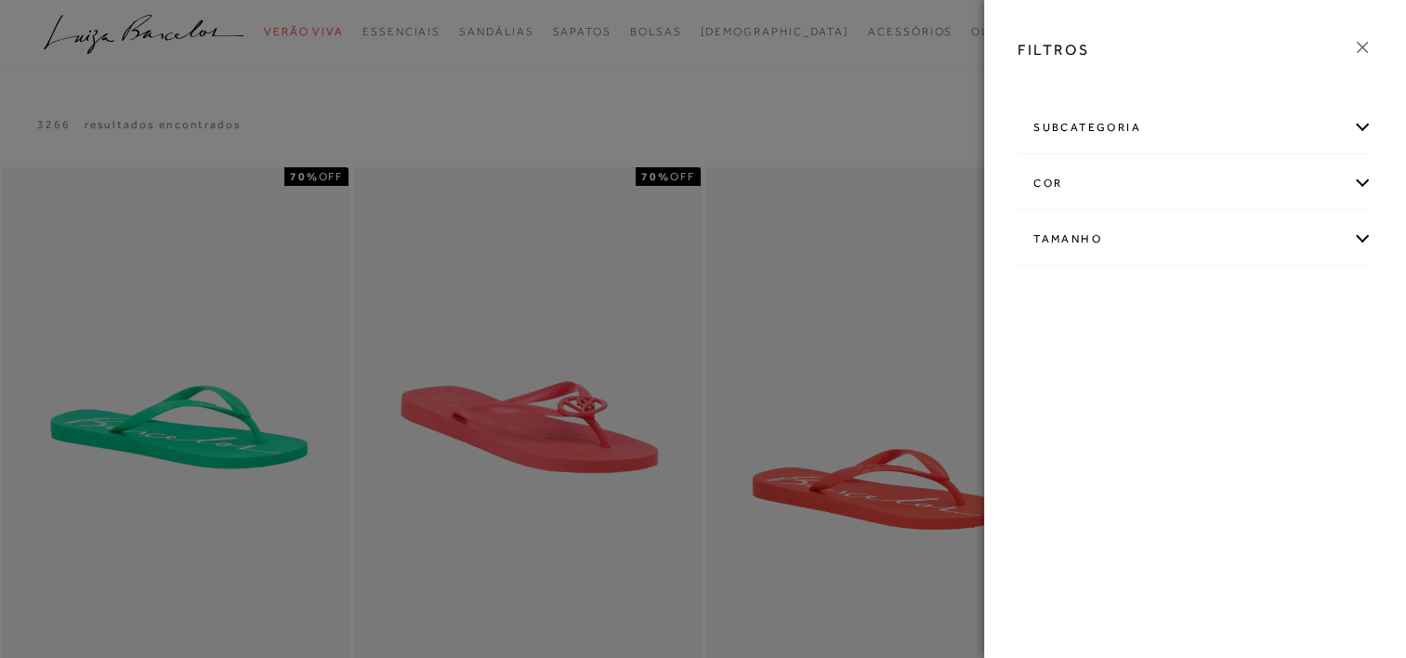
click at [1244, 182] on div "cor" at bounding box center [1195, 183] width 353 height 49
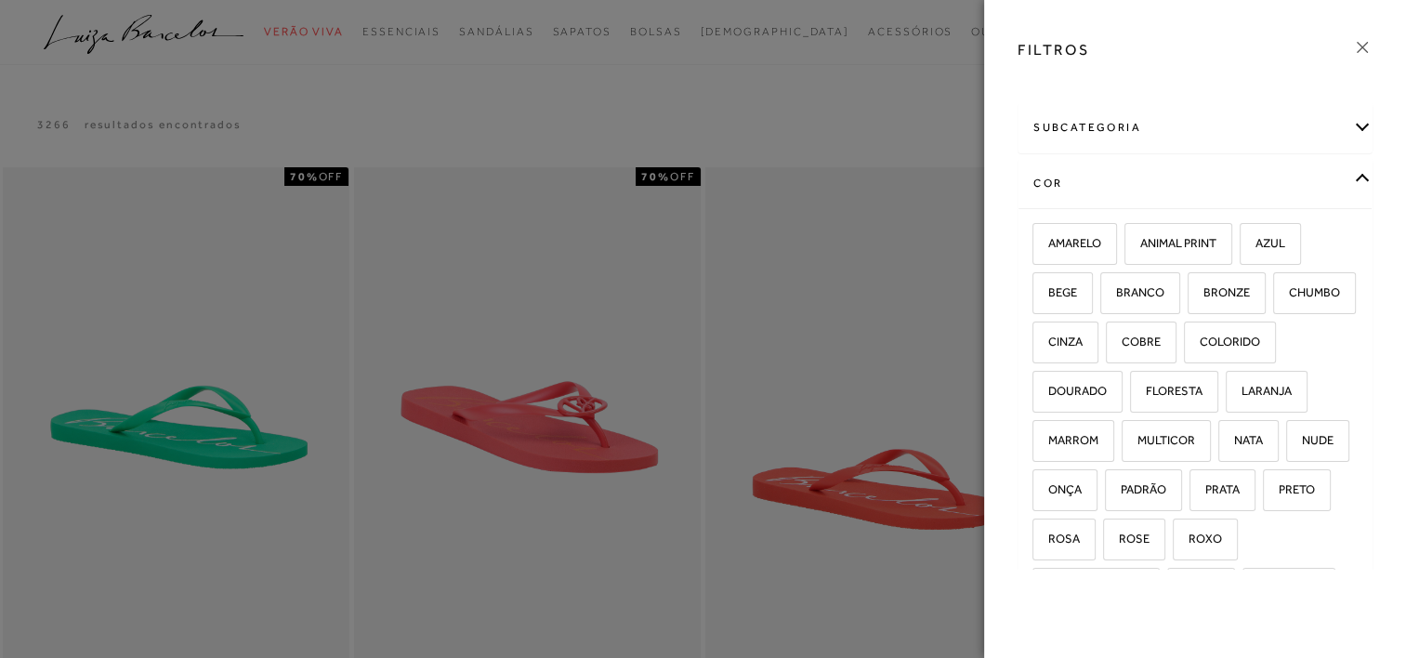
click at [1244, 182] on div "cor" at bounding box center [1195, 183] width 353 height 49
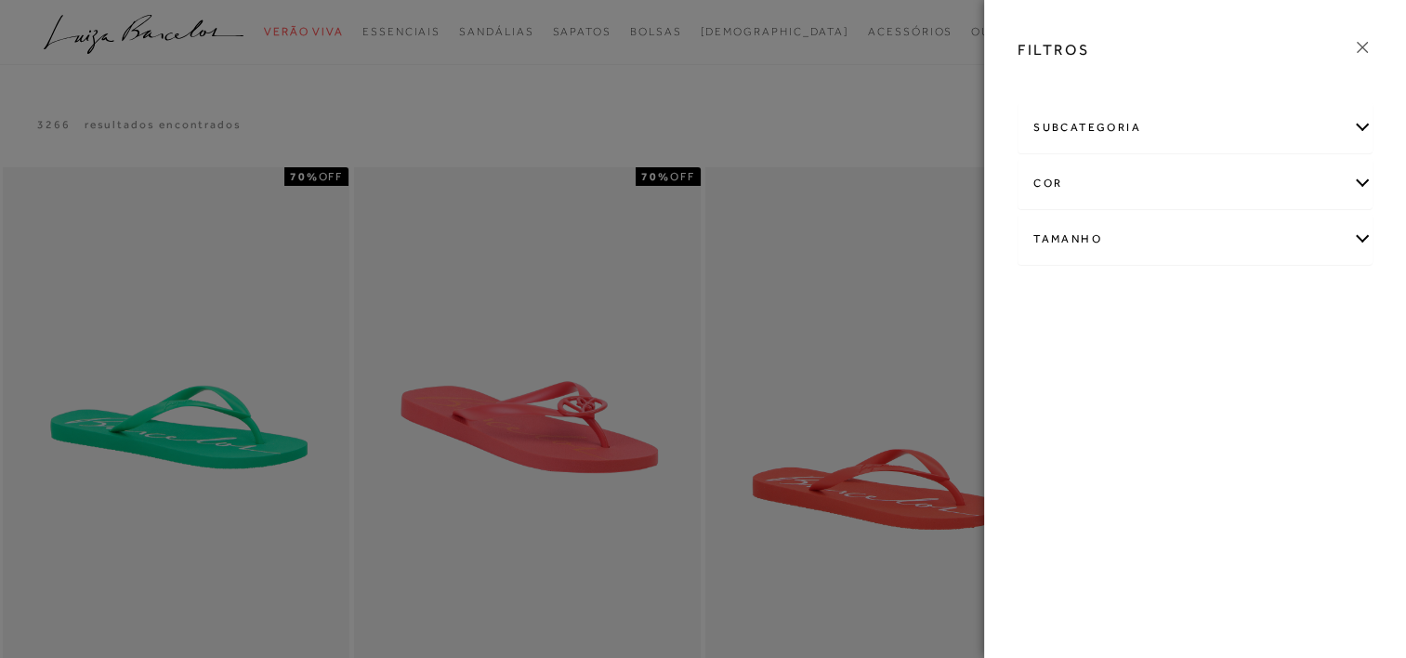
click at [1243, 244] on div "Tamanho" at bounding box center [1195, 239] width 353 height 49
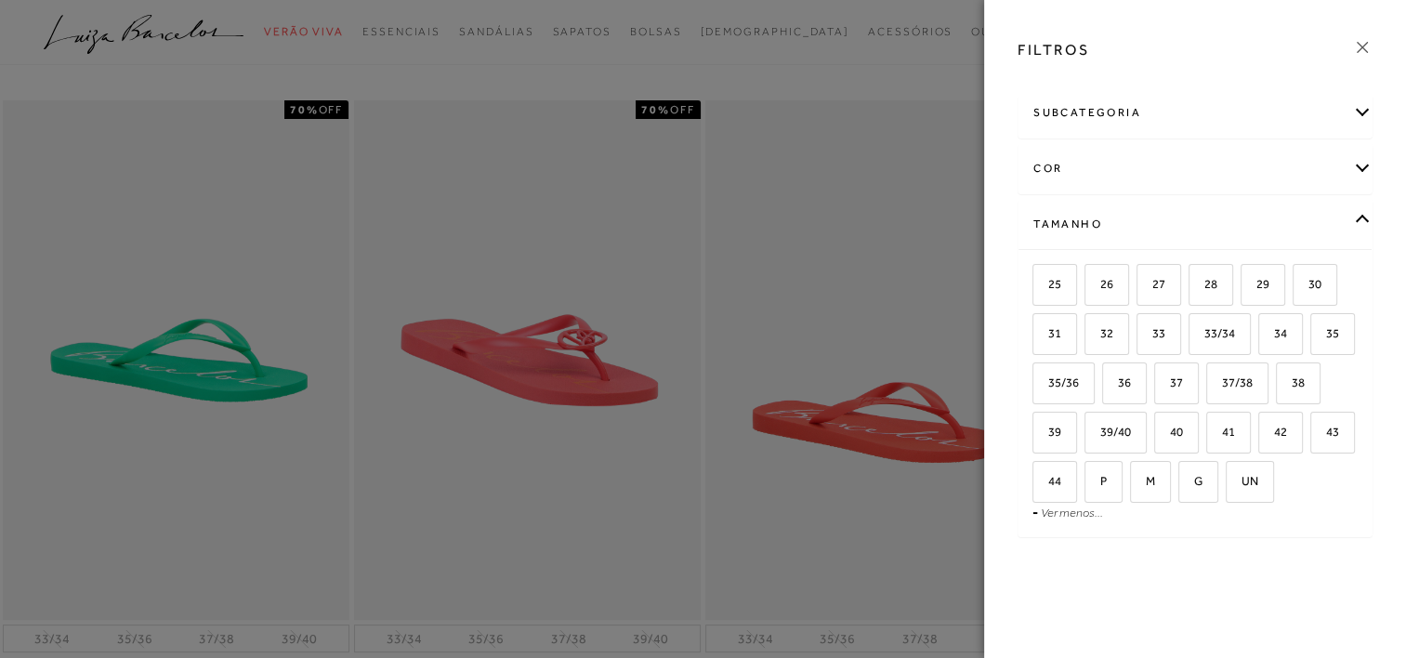
scroll to position [186, 0]
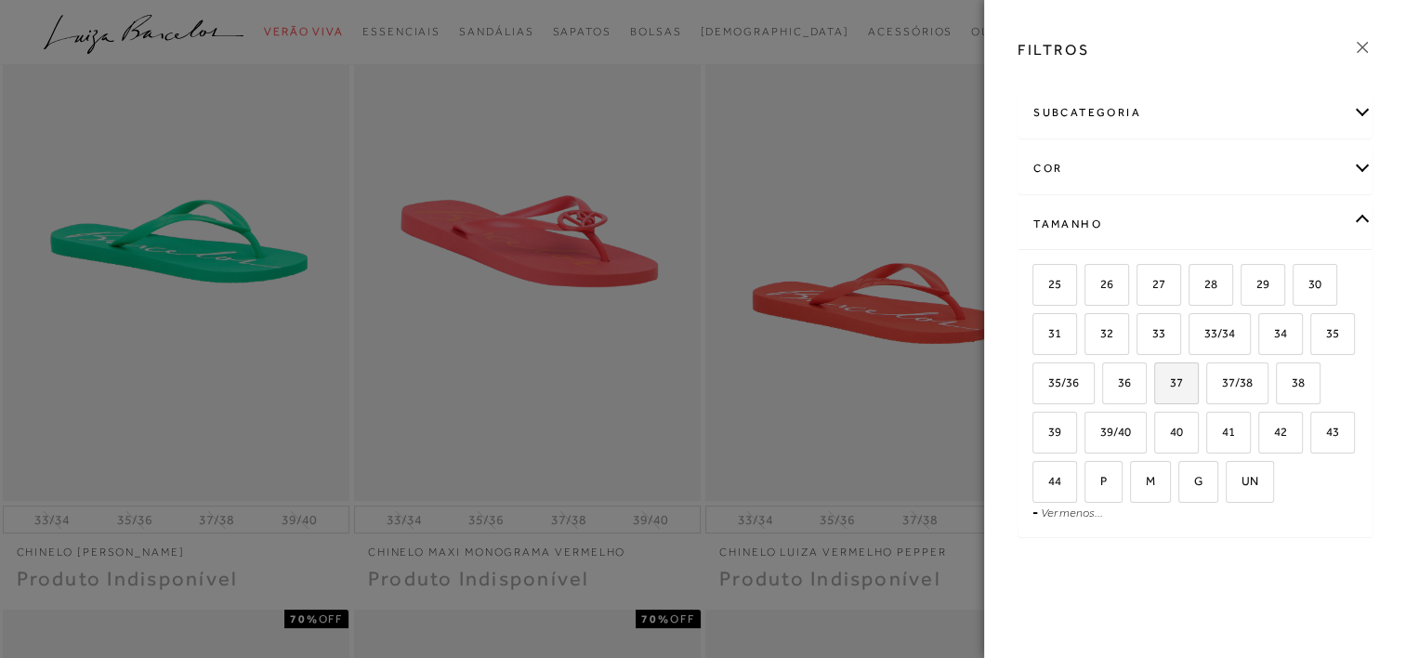
click at [1183, 375] on span "37" at bounding box center [1169, 382] width 27 height 14
click at [1170, 376] on input "37" at bounding box center [1160, 385] width 19 height 19
checkbox input "true"
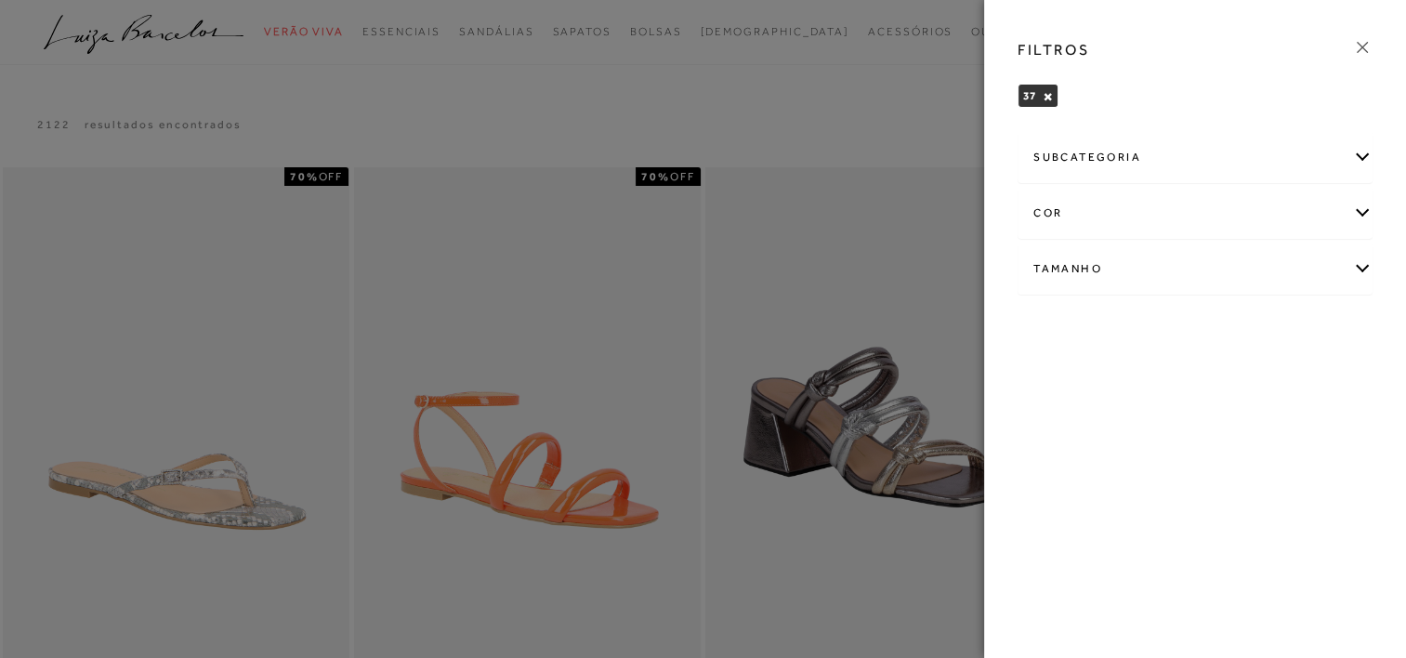
click at [1370, 51] on icon at bounding box center [1362, 47] width 20 height 20
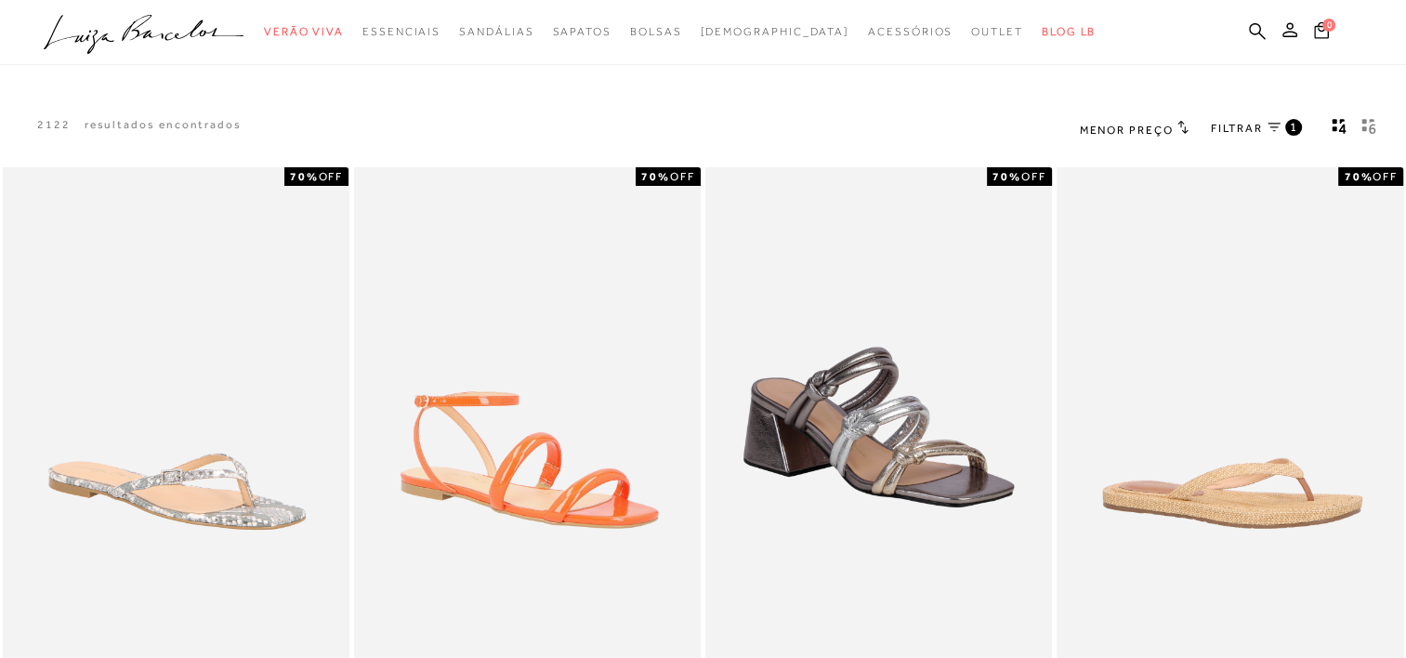
click at [1125, 130] on span "Menor Preço" at bounding box center [1127, 130] width 94 height 13
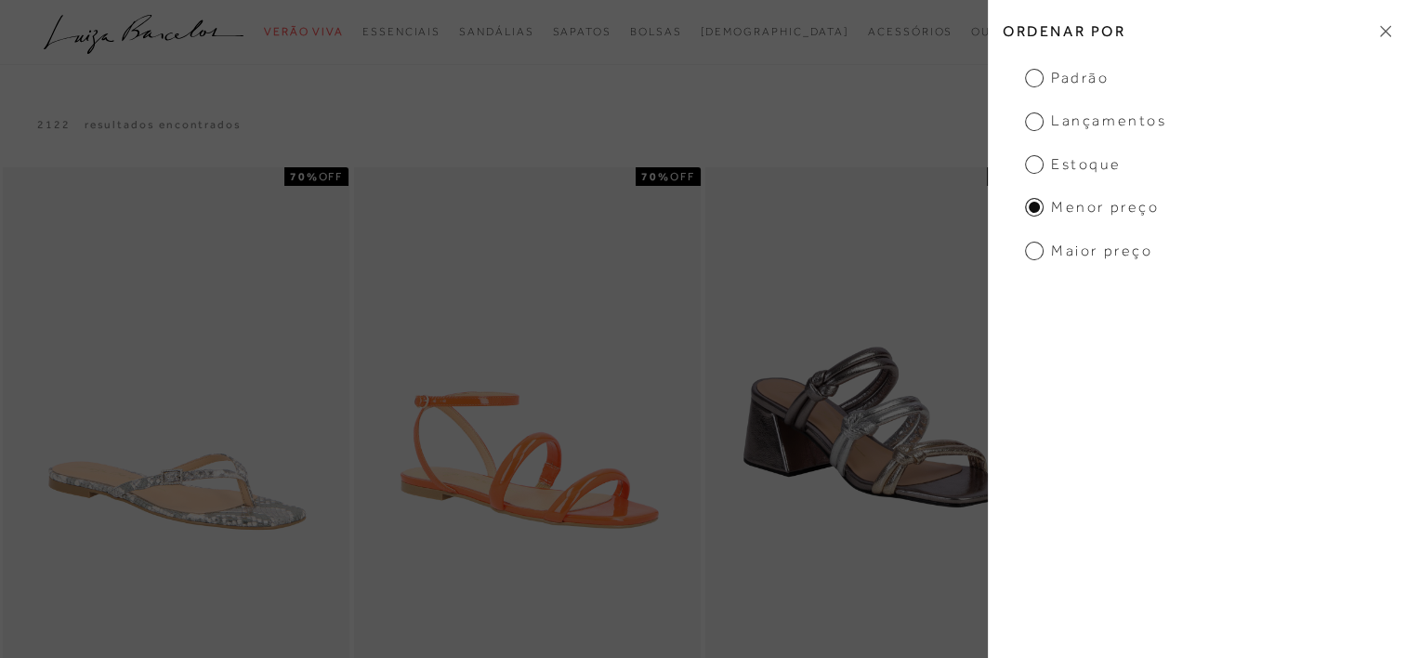
click at [960, 125] on div "2122 resultados encontrados Menor Preço 1" at bounding box center [703, 129] width 1406 height 71
click at [1387, 19] on h2 "Ordenar por" at bounding box center [1197, 31] width 418 height 44
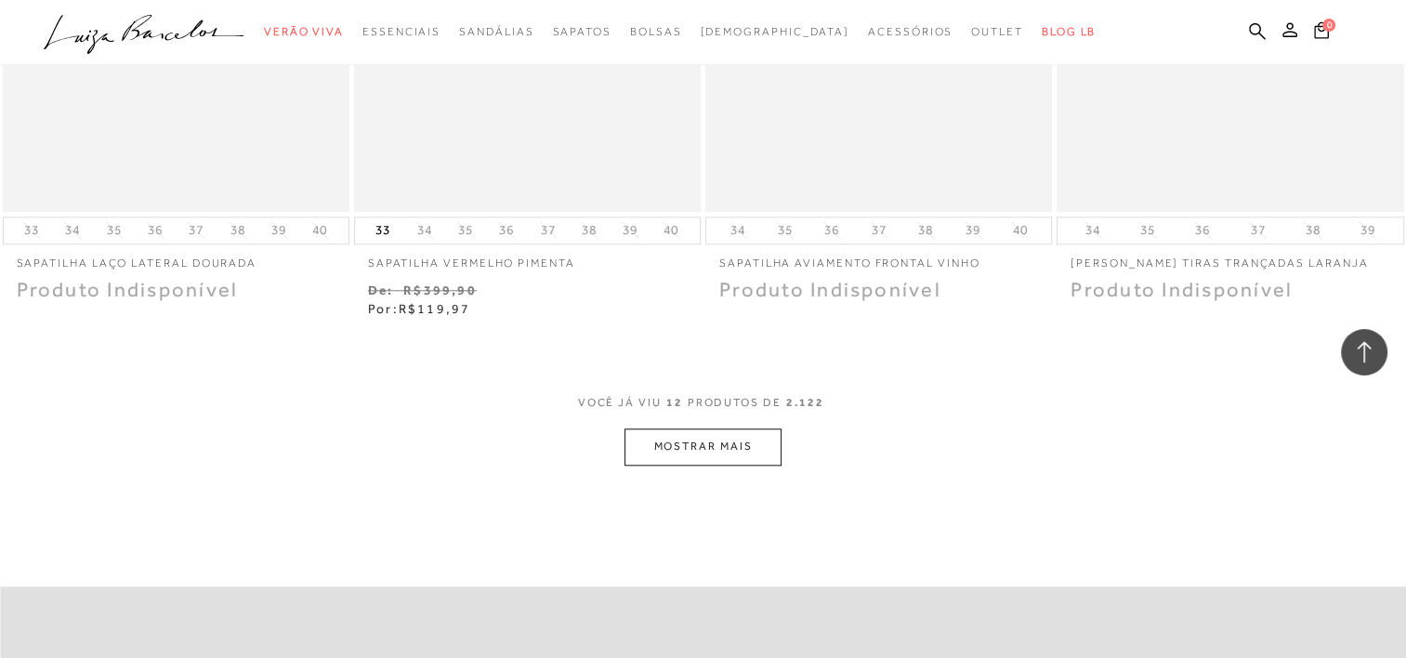
scroll to position [1952, 0]
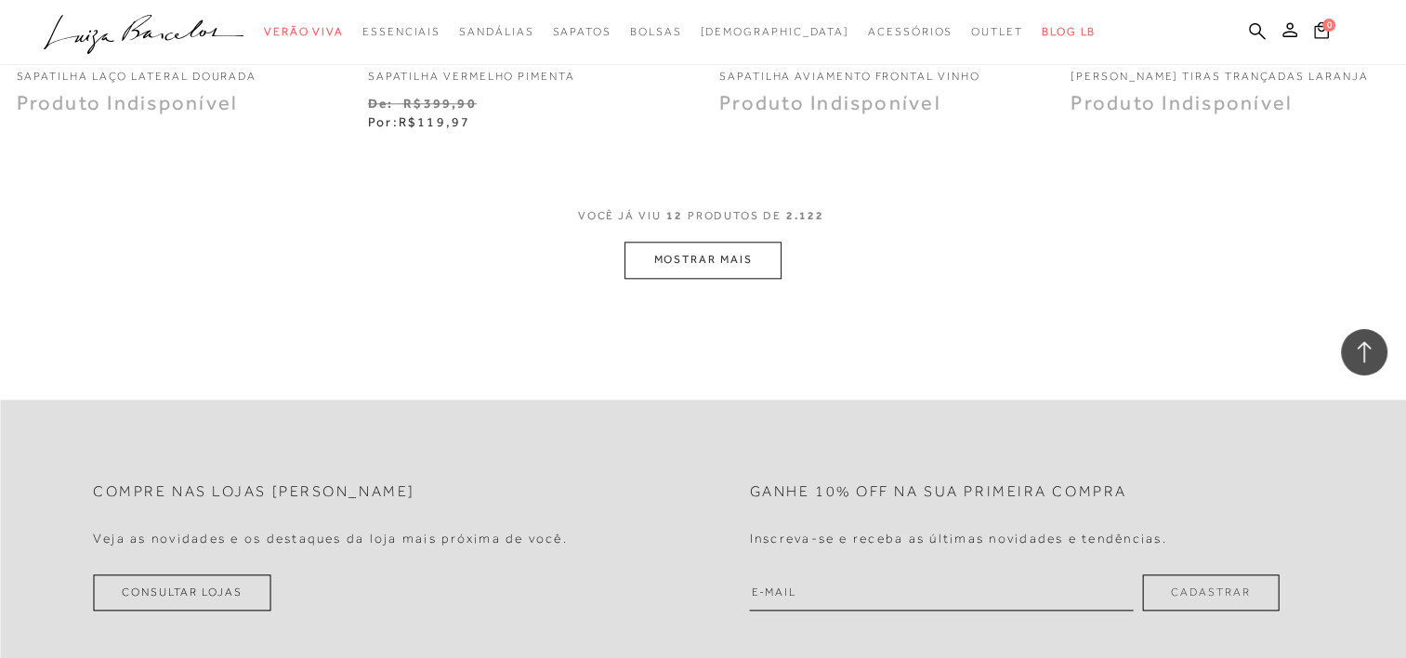
click at [753, 257] on button "MOSTRAR MAIS" at bounding box center [703, 260] width 156 height 36
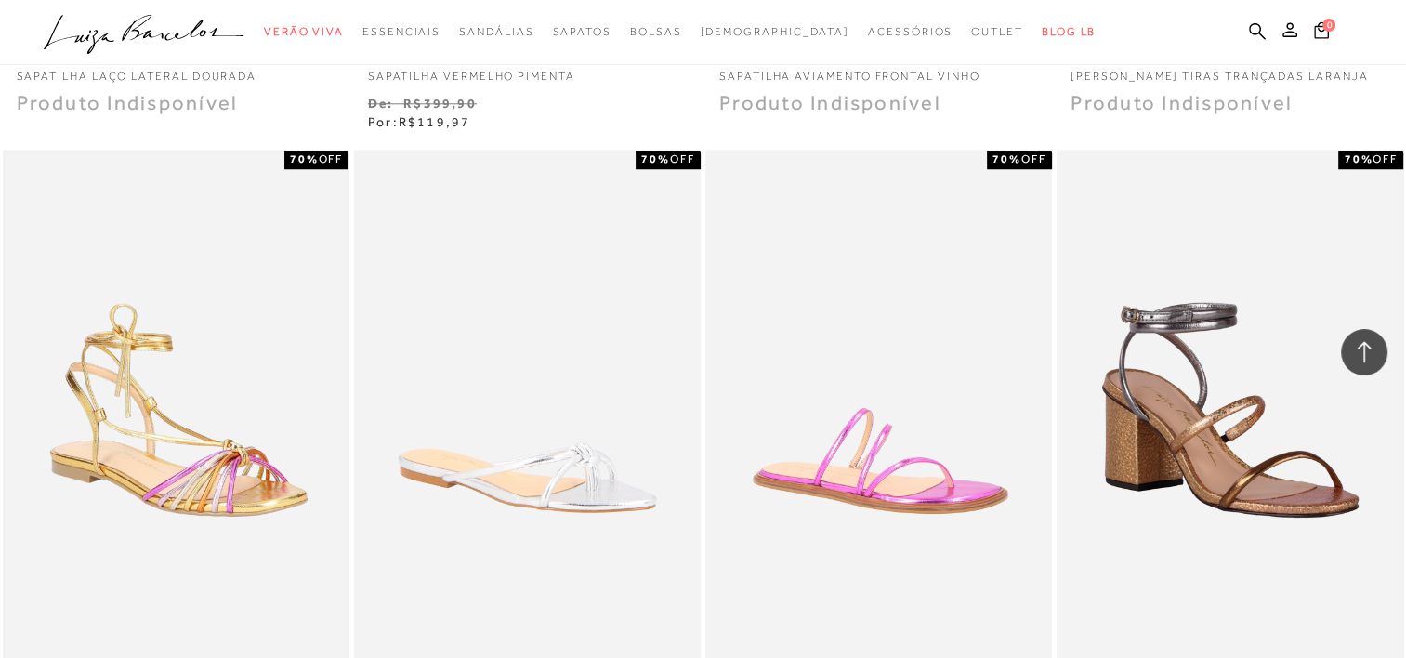
click at [30, 509] on img at bounding box center [176, 409] width 343 height 515
